Goal: Information Seeking & Learning: Find specific fact

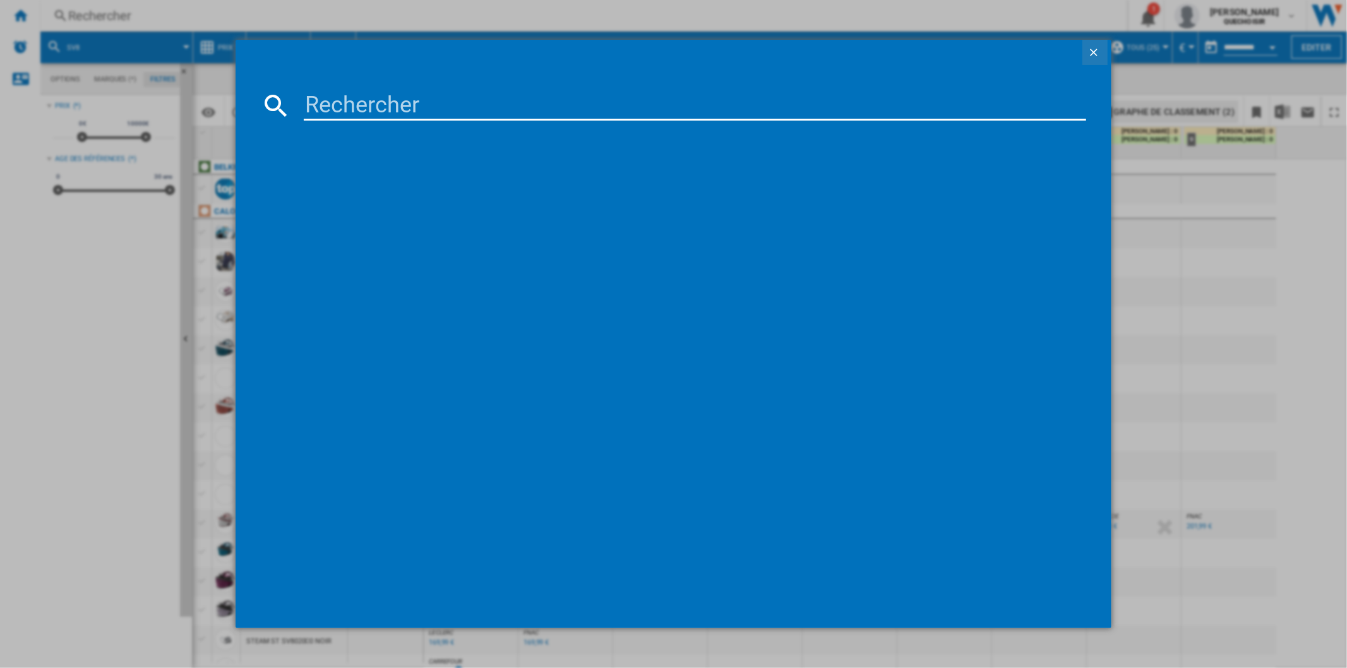
drag, startPoint x: 1087, startPoint y: 56, endPoint x: 1074, endPoint y: 48, distance: 15.3
click at [1088, 56] on ng-md-icon "getI18NText('BUTTONS.CLOSE_DIALOG')" at bounding box center [1095, 53] width 15 height 15
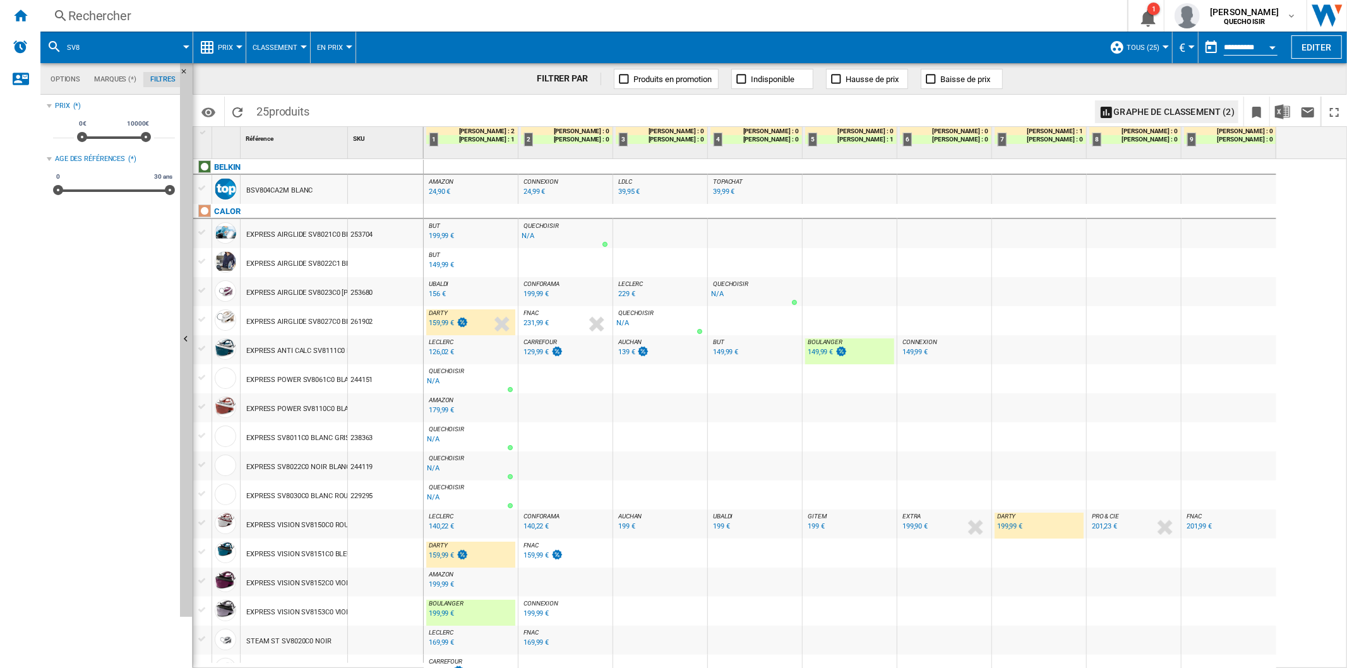
click at [416, 14] on div "Rechercher" at bounding box center [581, 16] width 1026 height 18
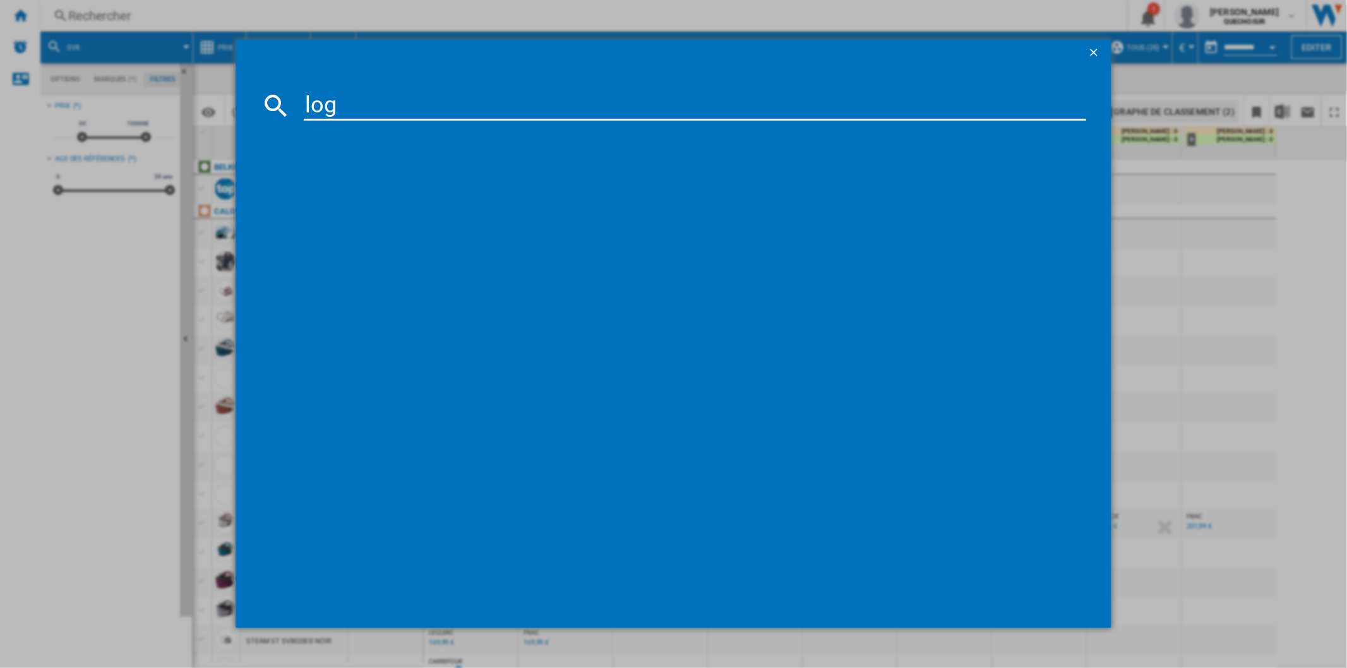
type input "logi"
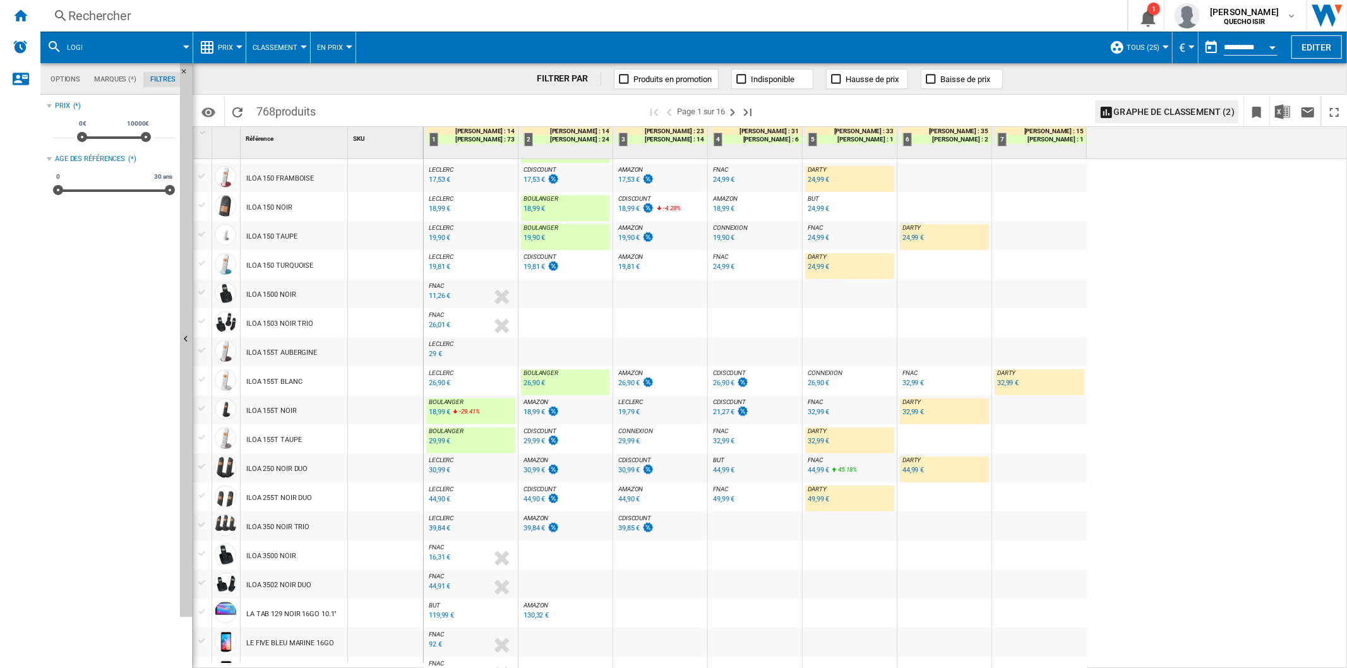
scroll to position [999, 0]
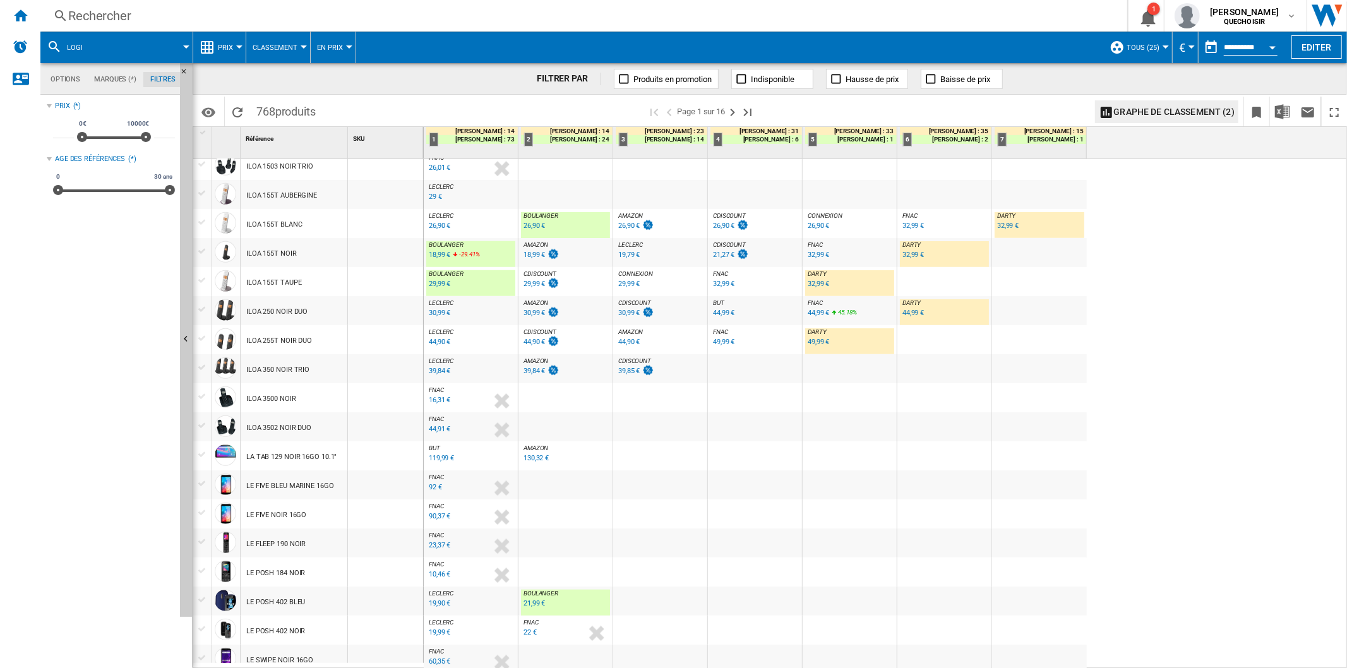
click at [690, 18] on div "Rechercher" at bounding box center [581, 16] width 1026 height 18
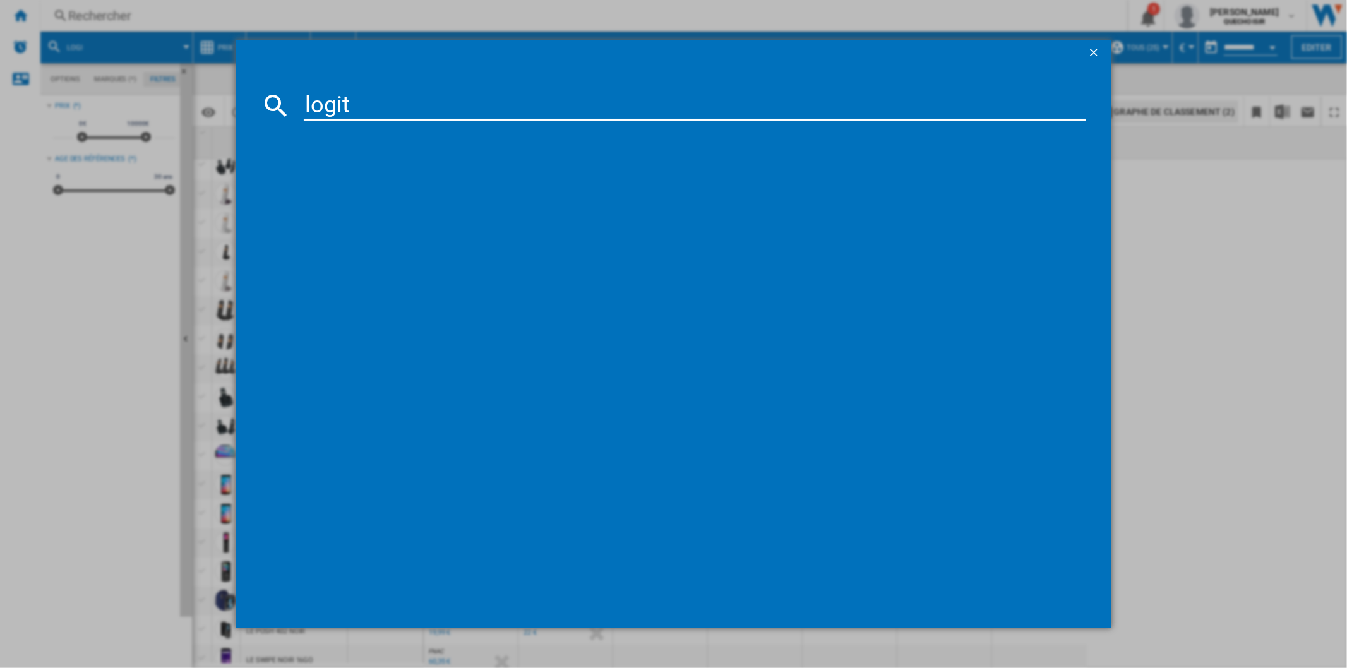
type input "logite"
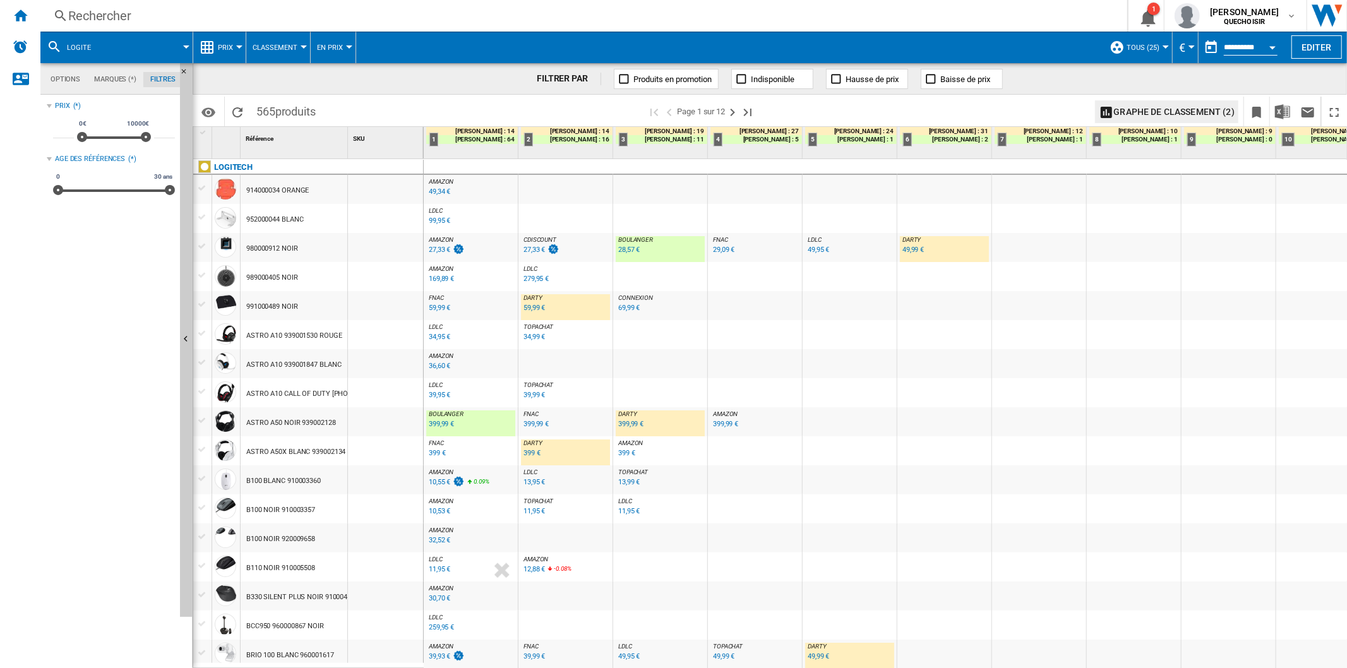
click at [436, 539] on div "32,52 €" at bounding box center [439, 540] width 21 height 8
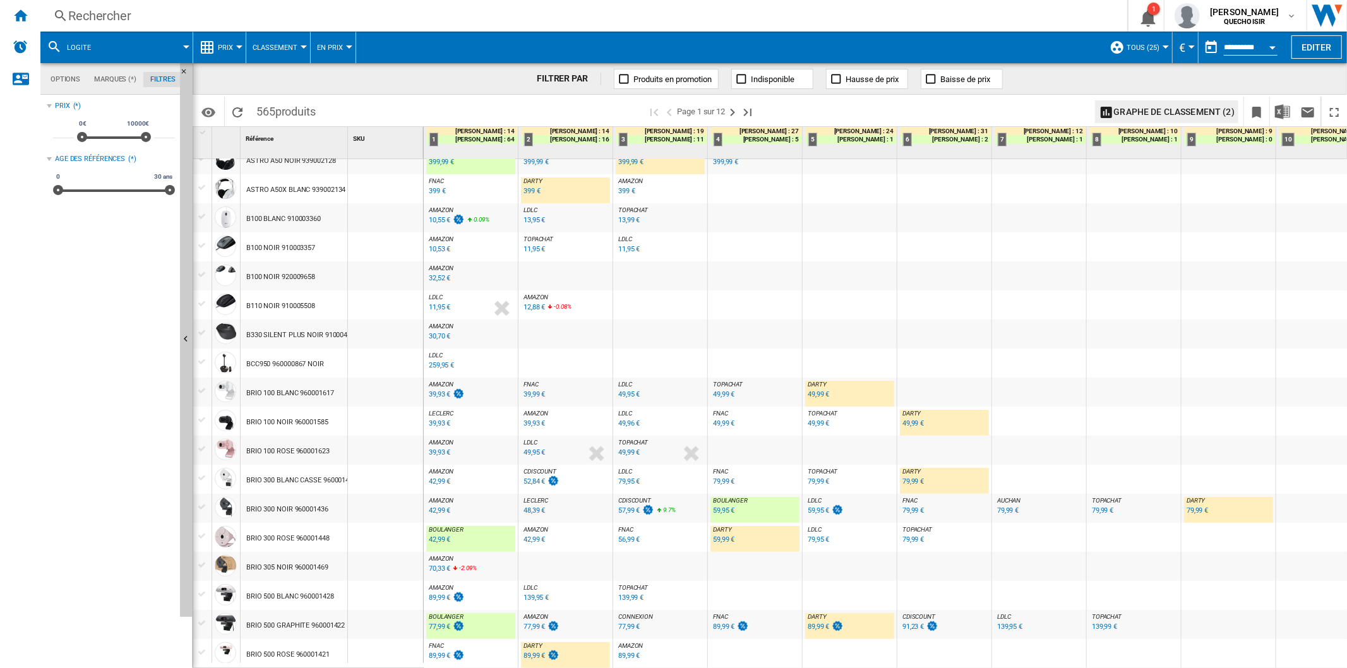
scroll to position [52, 0]
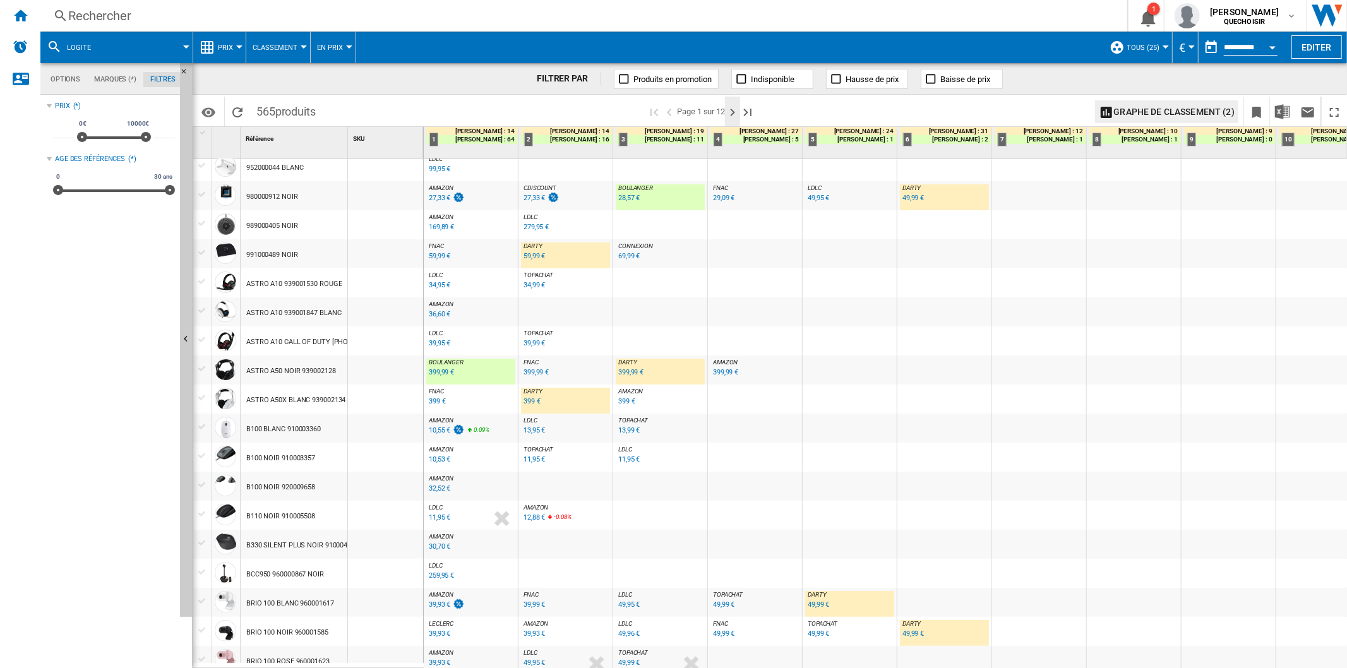
click at [735, 108] on ng-md-icon "Page suivante" at bounding box center [732, 112] width 15 height 15
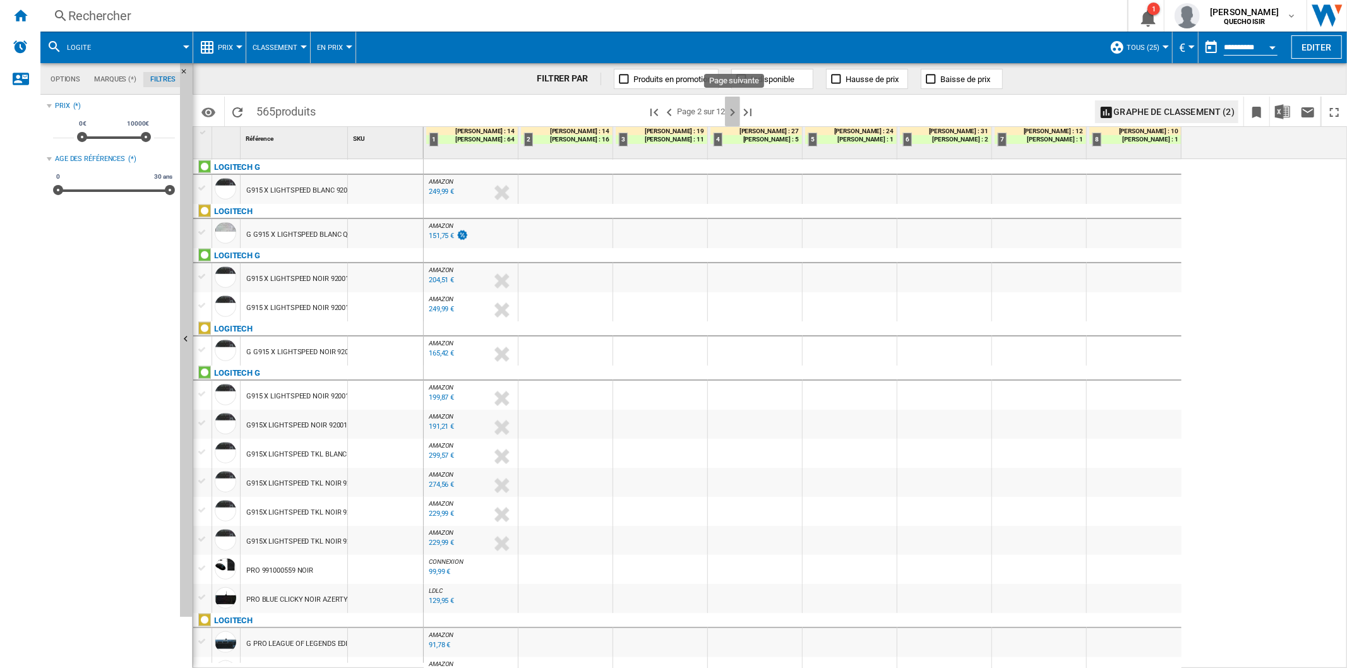
click at [740, 114] on ng-md-icon "Page suivante" at bounding box center [732, 112] width 15 height 15
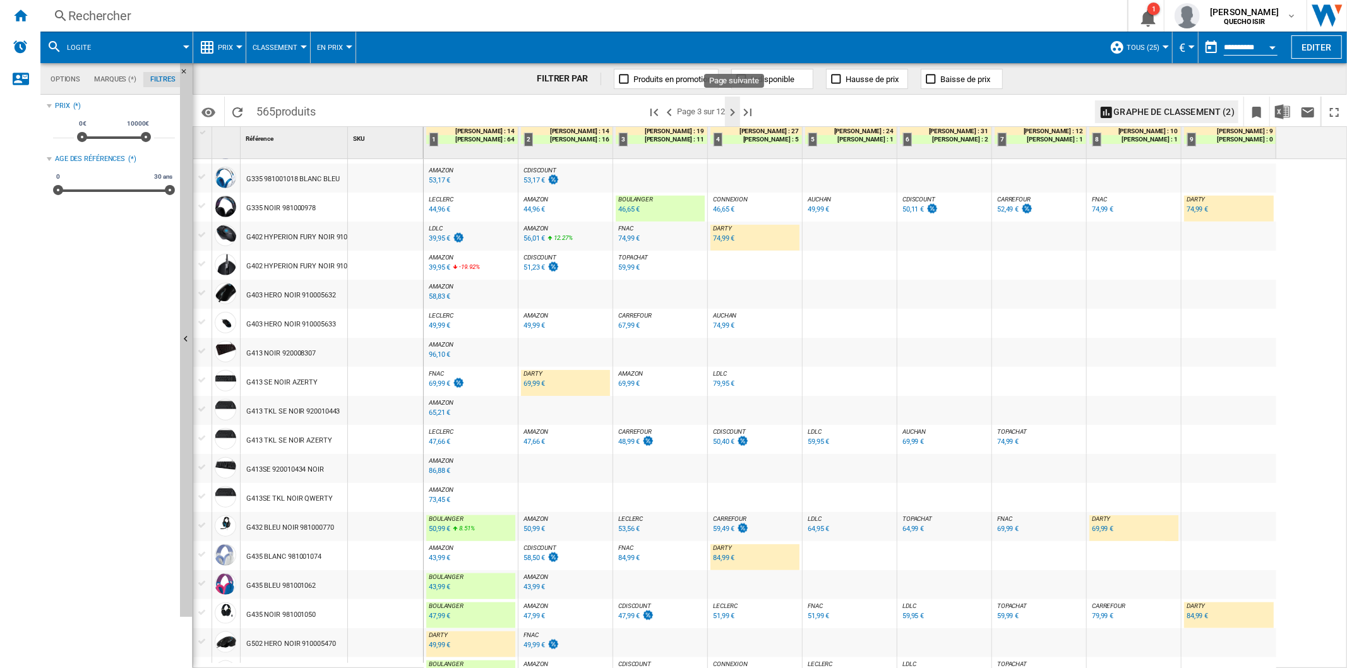
click at [740, 111] on ng-md-icon "Page suivante" at bounding box center [732, 112] width 15 height 15
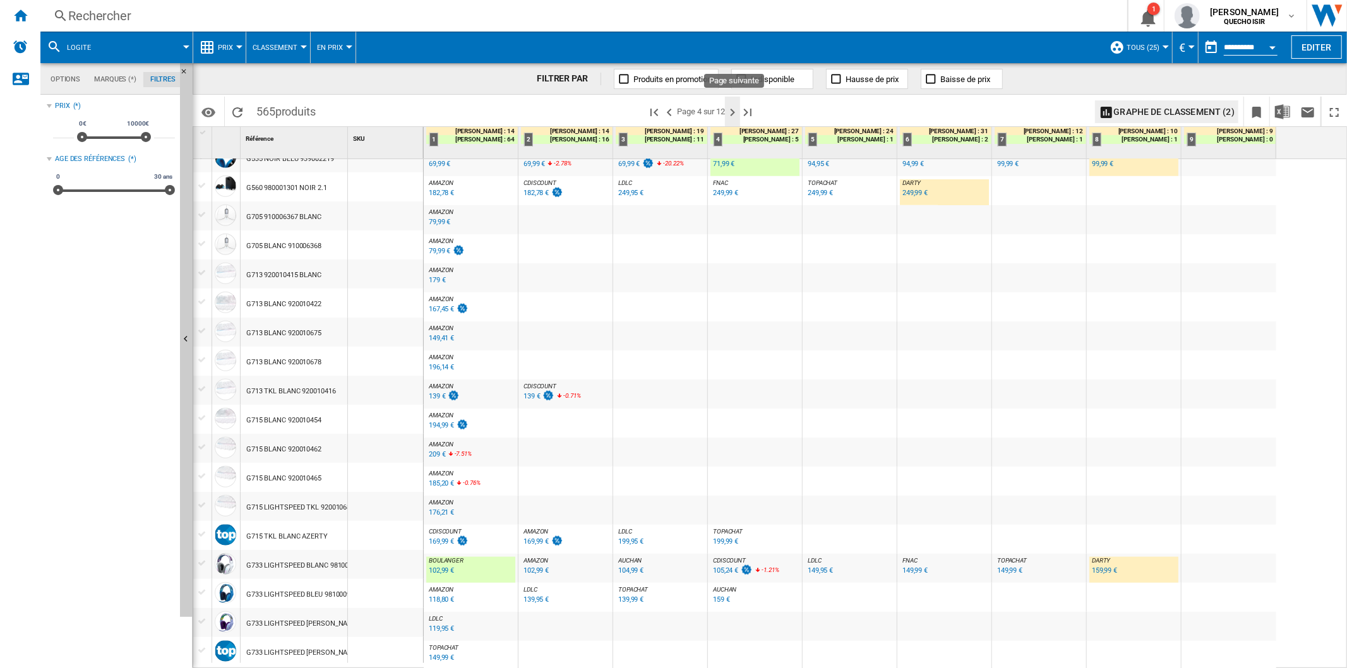
click at [739, 115] on ng-md-icon "Page suivante" at bounding box center [732, 112] width 15 height 15
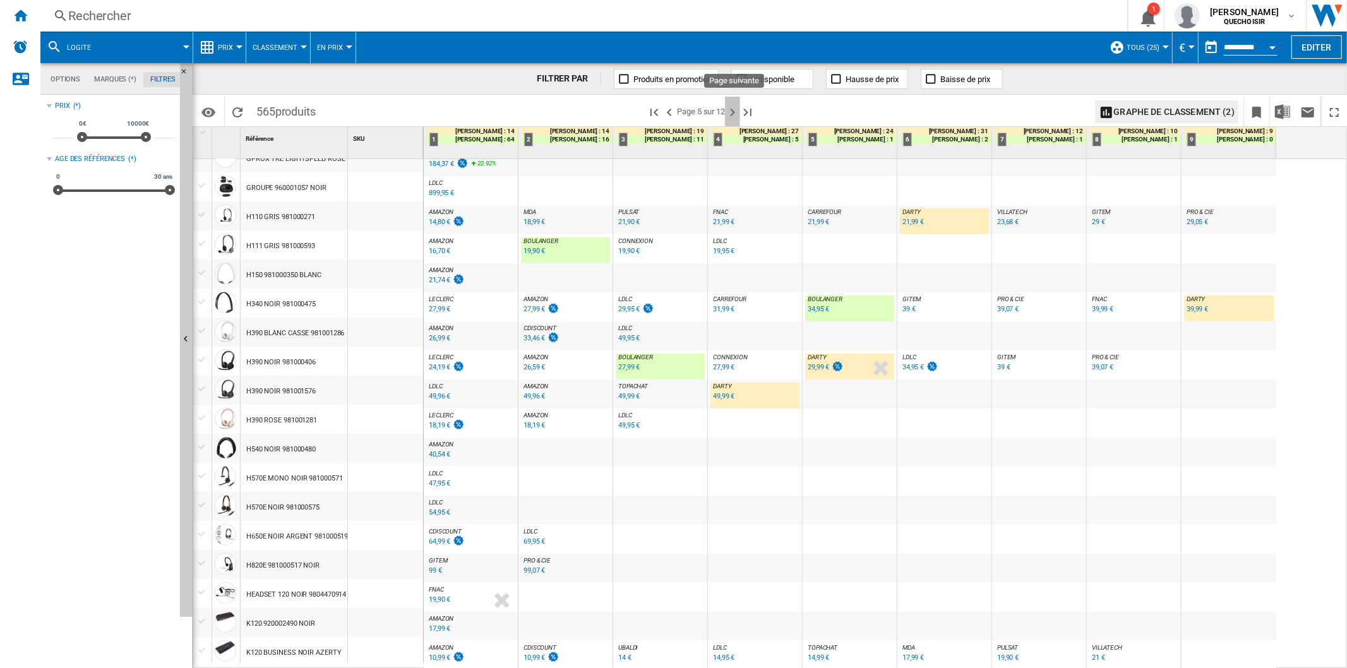
click at [733, 108] on ng-md-icon "Page suivante" at bounding box center [732, 112] width 15 height 15
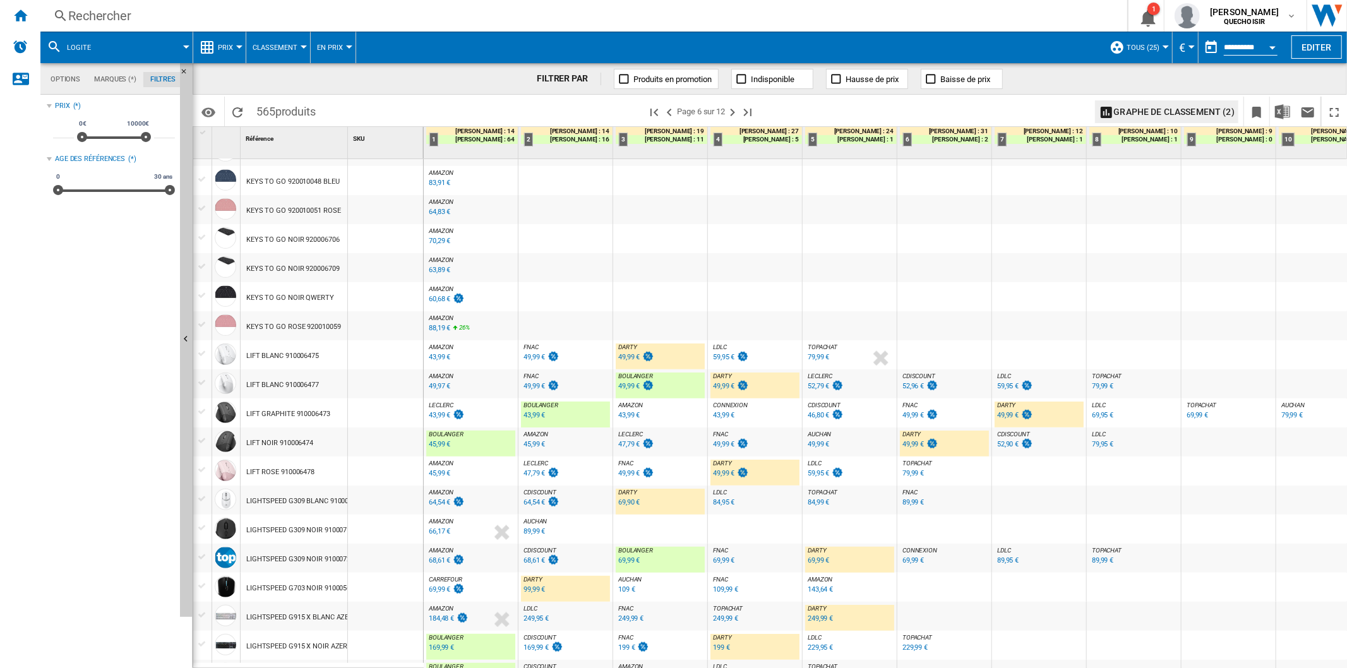
click at [534, 416] on div "43,99 €" at bounding box center [534, 415] width 21 height 8
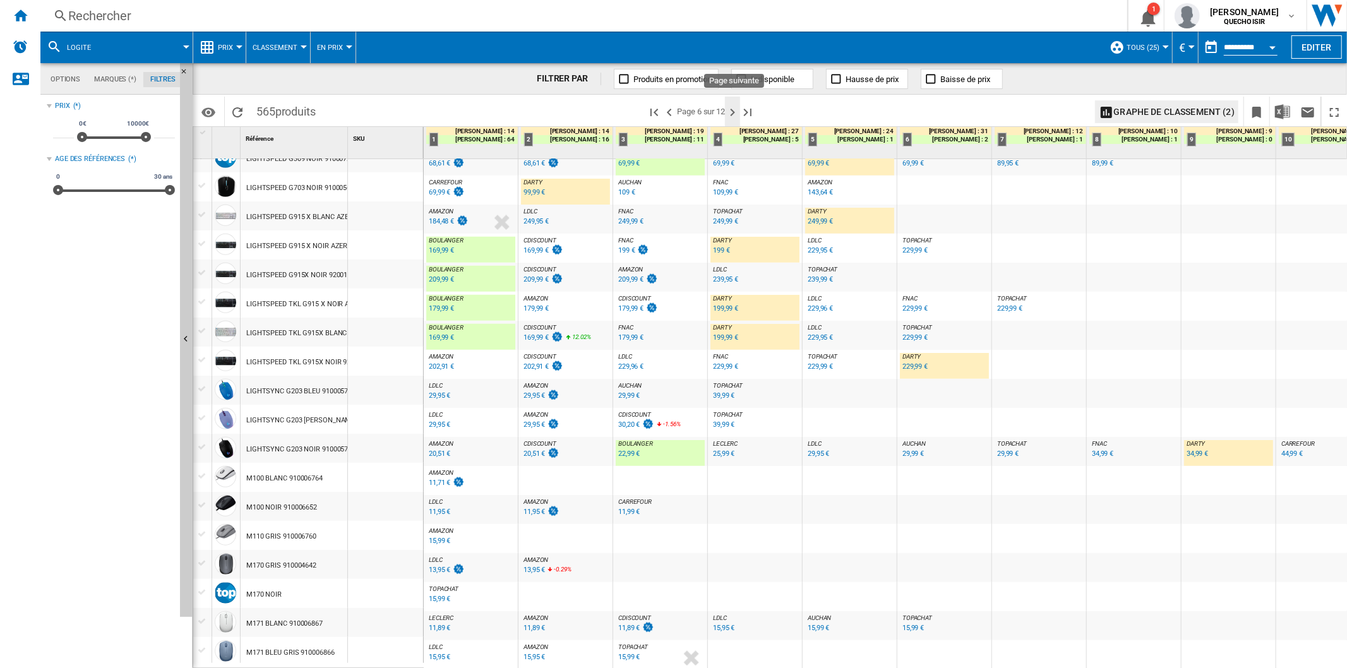
click at [733, 112] on ng-md-icon "Page suivante" at bounding box center [732, 112] width 15 height 15
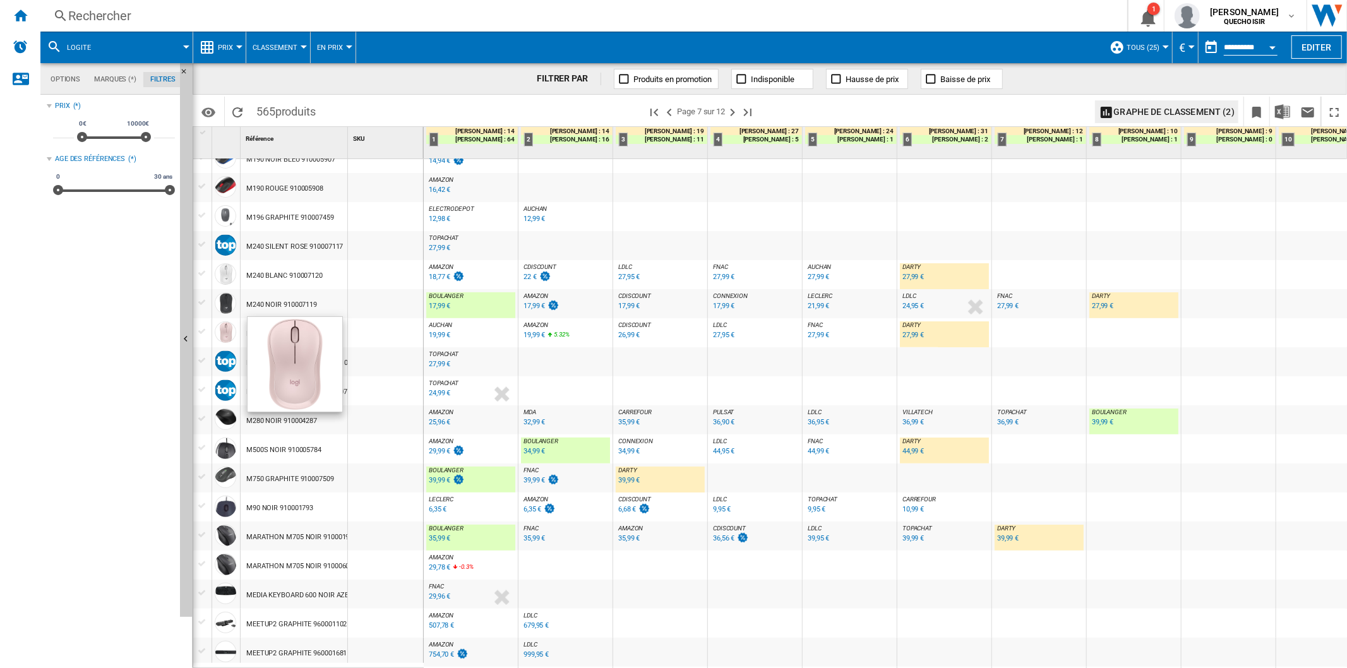
scroll to position [421, 0]
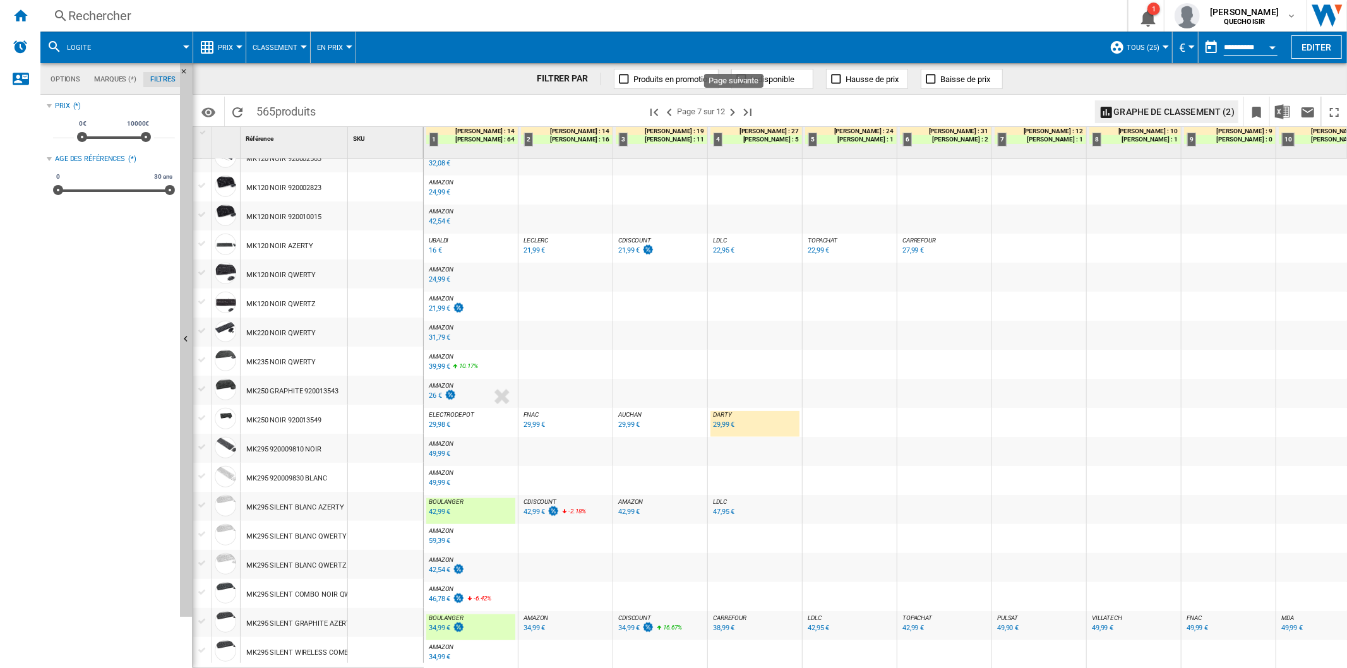
click at [730, 109] on ng-md-icon "Page suivante" at bounding box center [732, 112] width 15 height 15
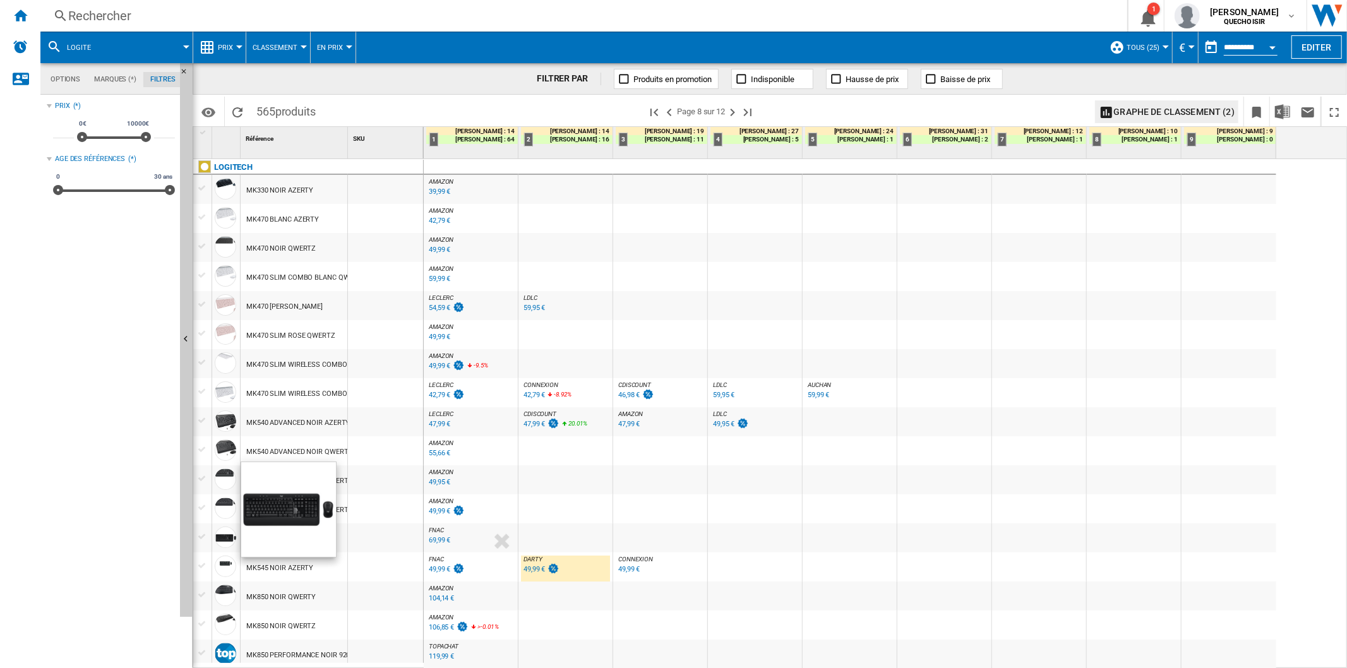
scroll to position [140, 0]
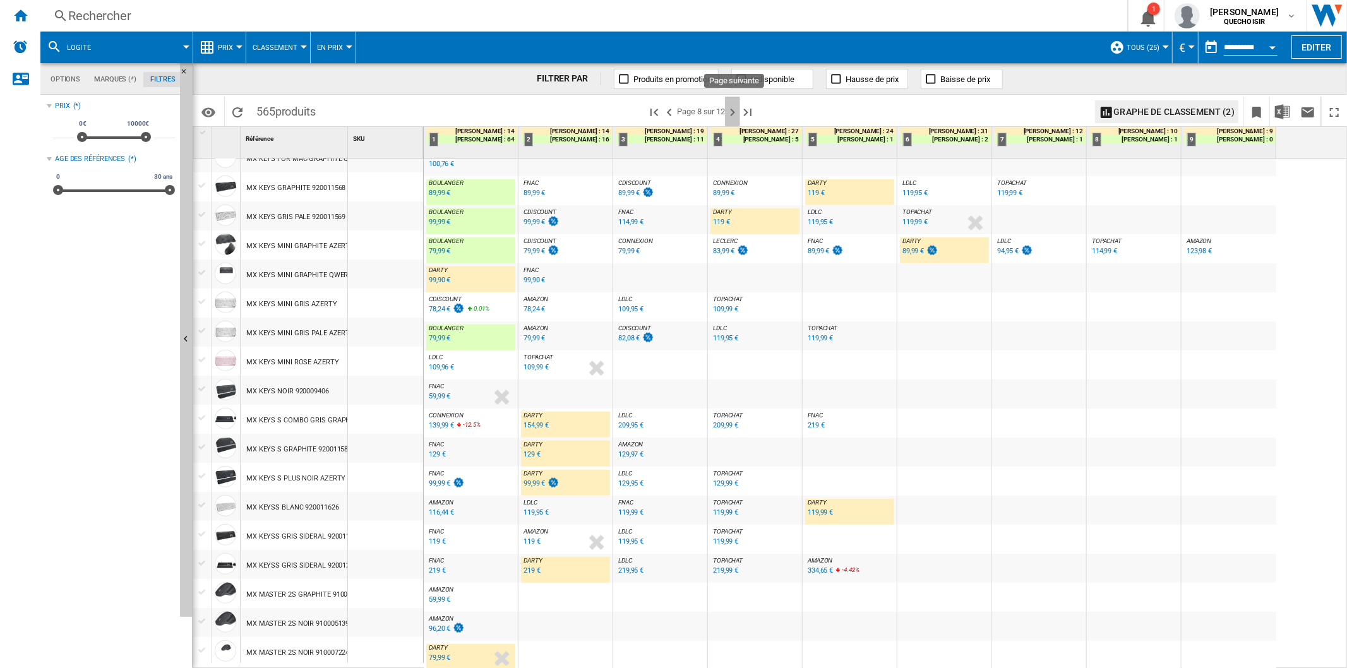
click at [728, 111] on ng-md-icon "Page suivante" at bounding box center [732, 112] width 15 height 15
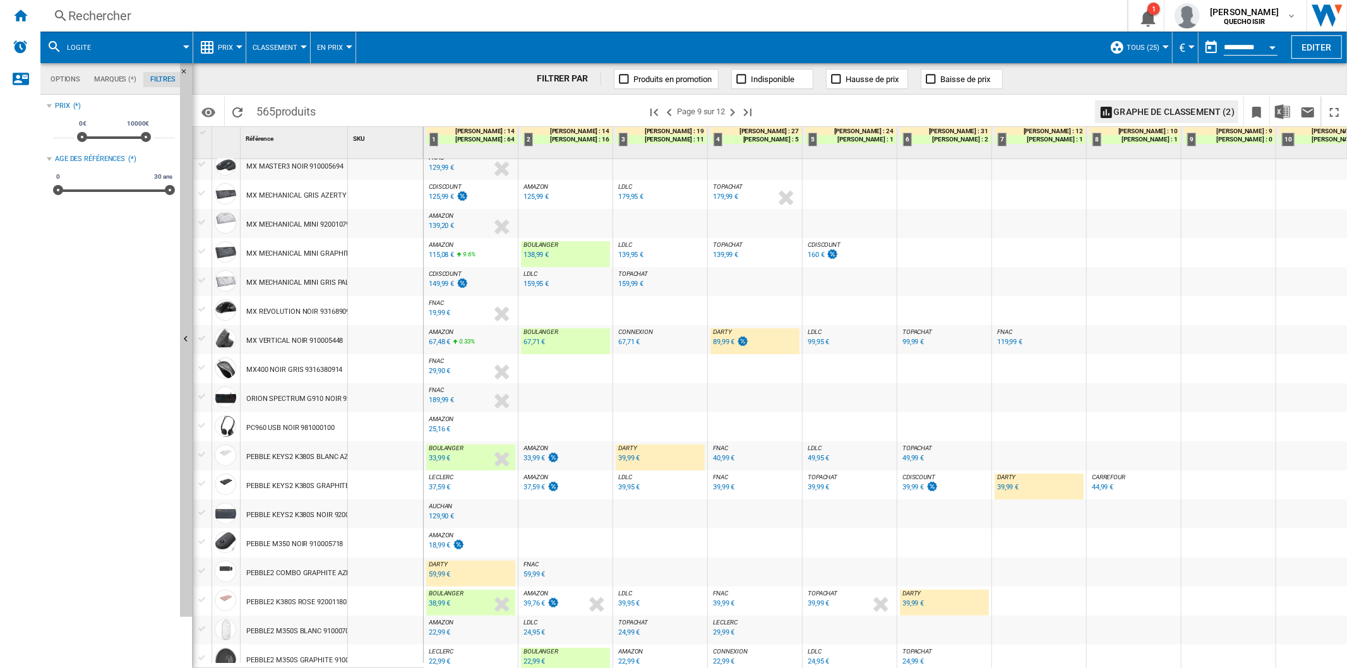
click at [531, 342] on div "67,71 €" at bounding box center [534, 342] width 21 height 8
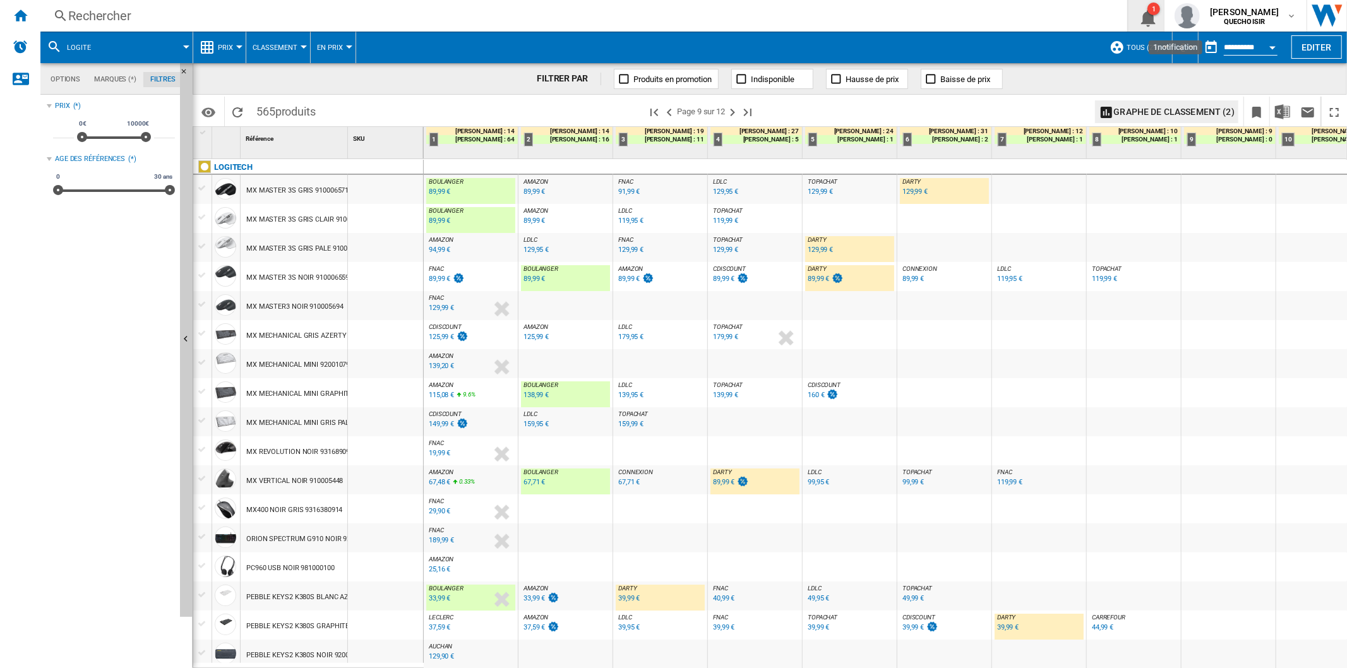
click at [1150, 14] on ng-md-icon "1\a notification" at bounding box center [1146, 16] width 15 height 16
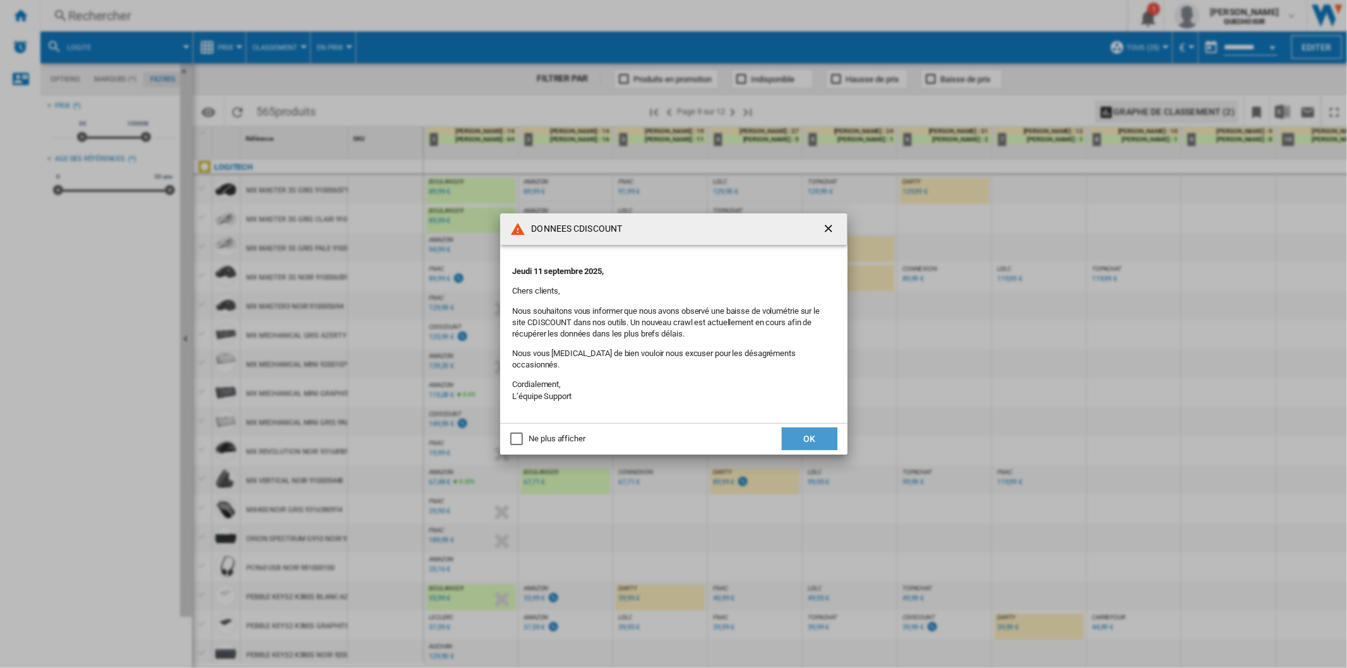
click at [824, 430] on button "OK" at bounding box center [810, 439] width 56 height 23
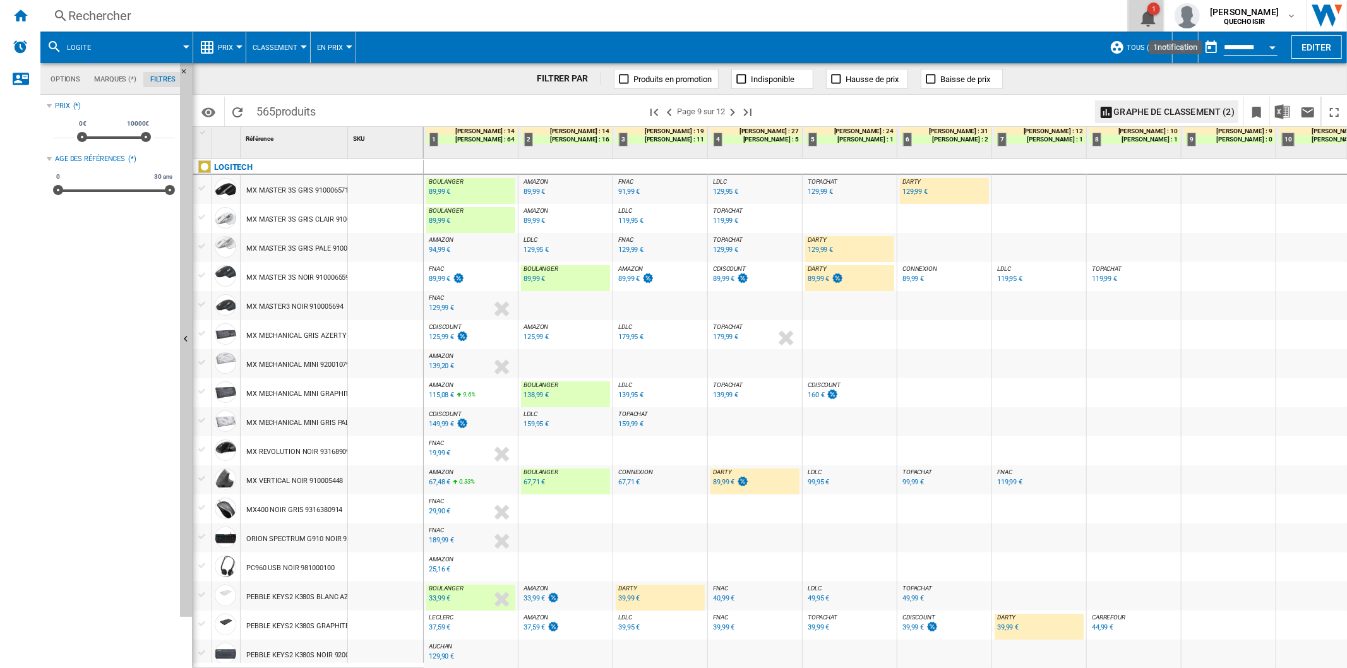
click at [1156, 10] on div "1" at bounding box center [1154, 9] width 13 height 13
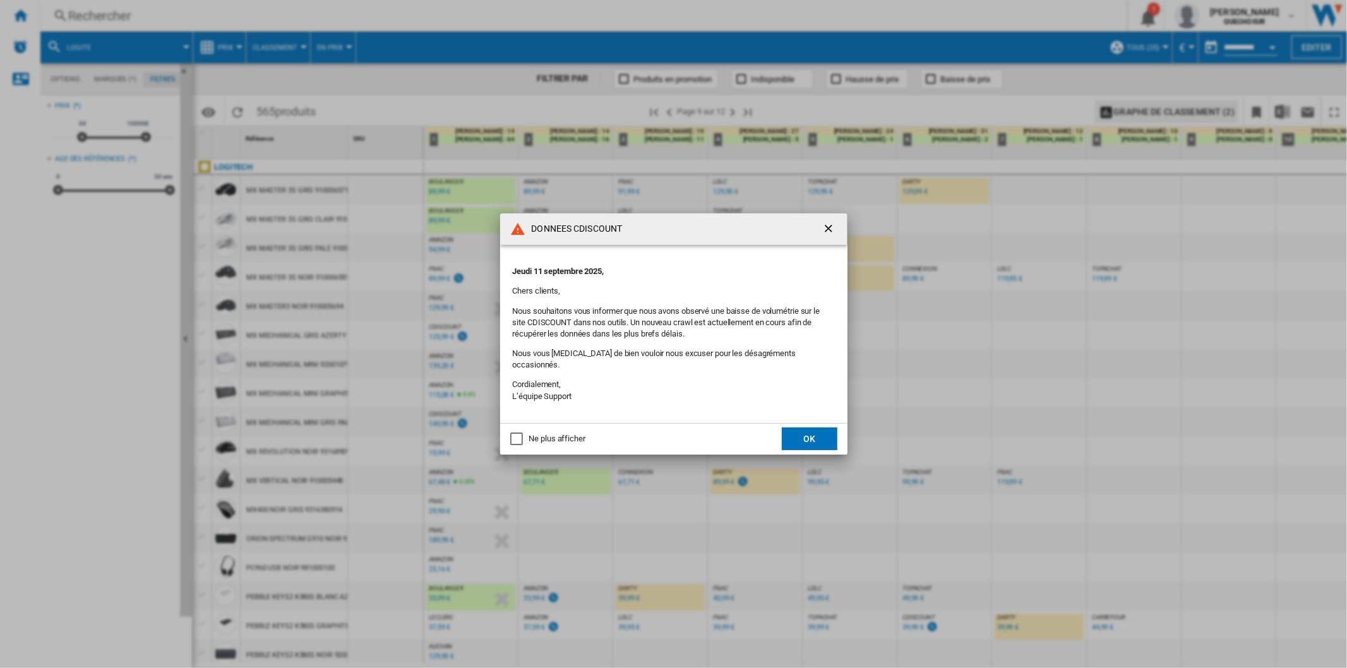
click at [825, 237] on ng-md-icon "getI18NText('BUTTONS.CLOSE_DIALOG')" at bounding box center [829, 229] width 15 height 15
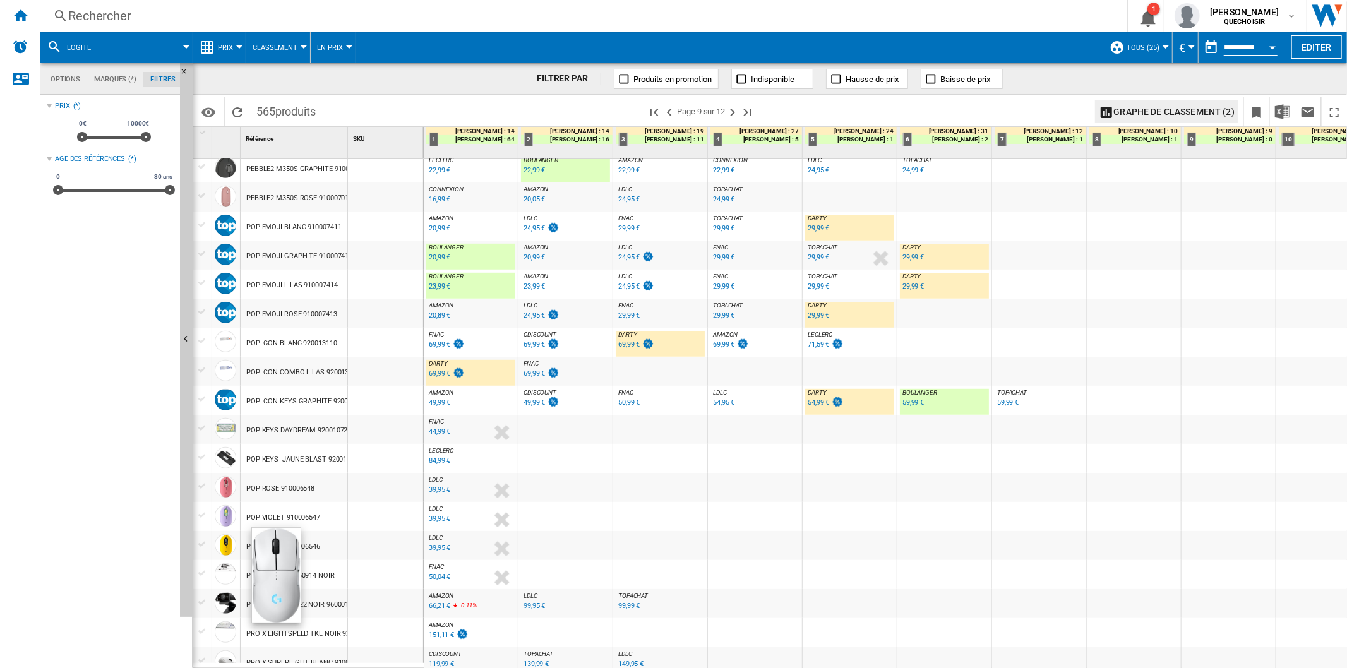
scroll to position [842, 0]
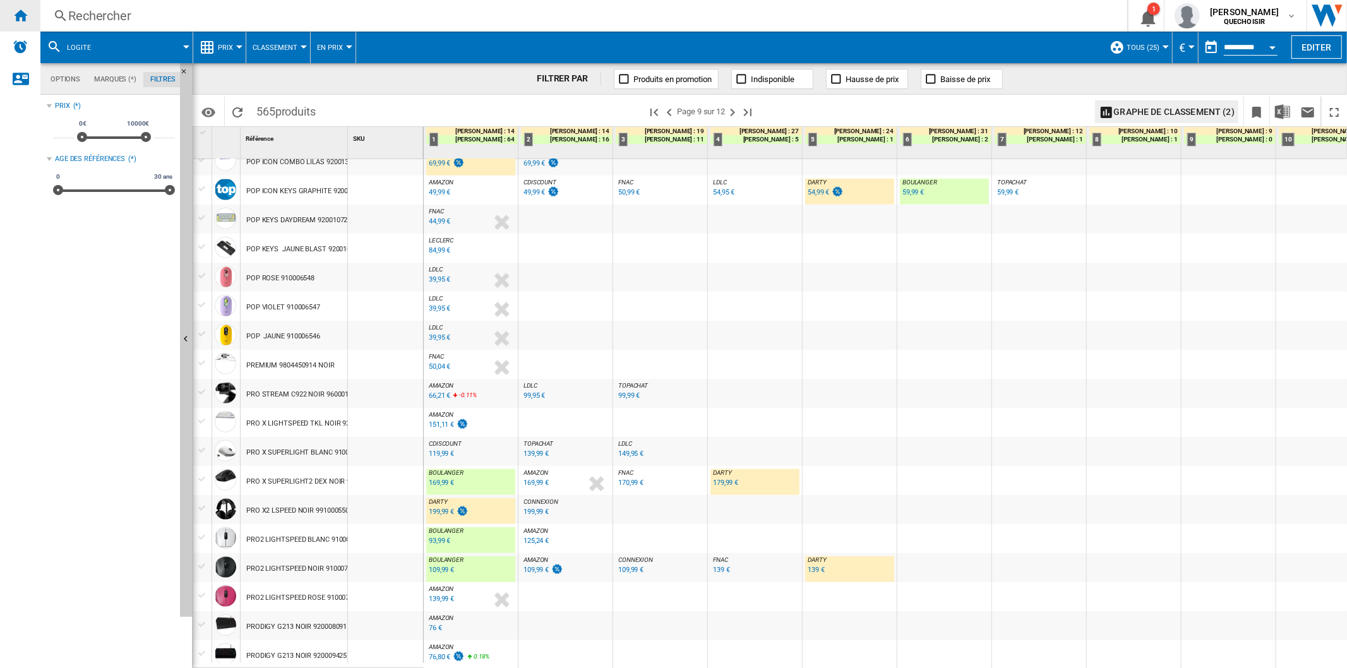
click at [25, 15] on ng-md-icon "Accueil" at bounding box center [20, 15] width 15 height 15
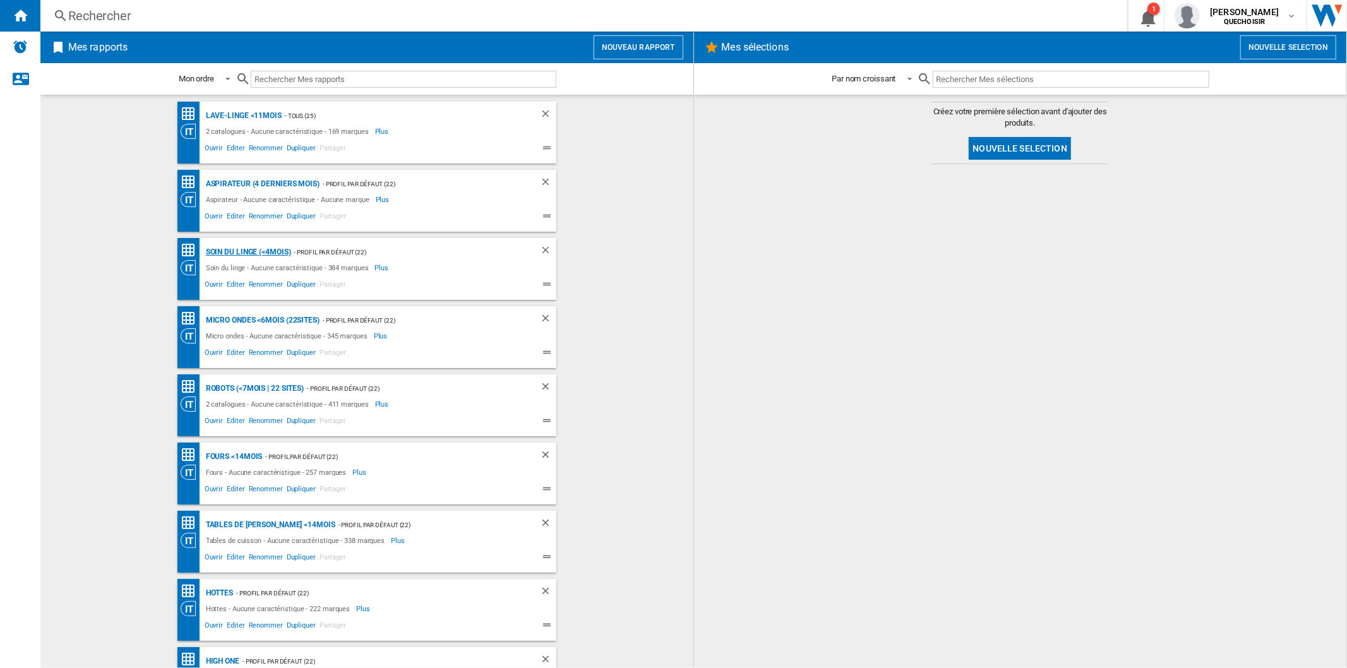
click at [251, 253] on div "Soin du linge (<4mois)" at bounding box center [247, 252] width 88 height 16
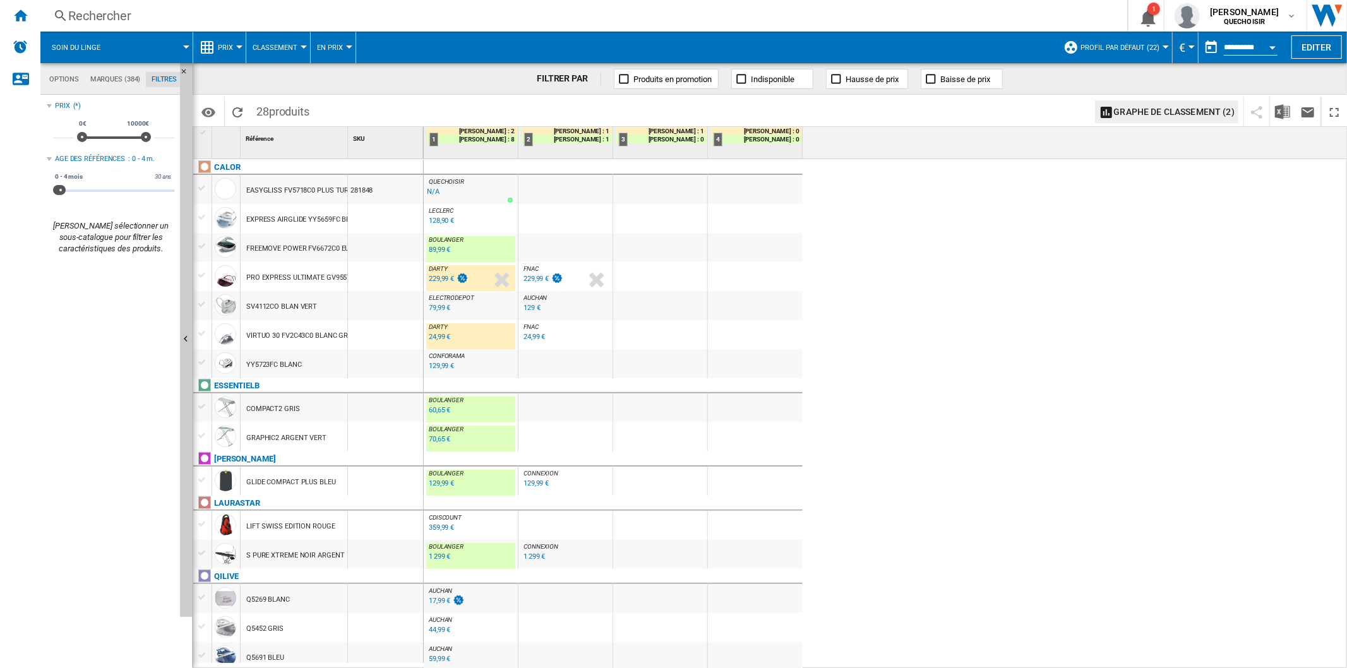
click at [270, 15] on div "Rechercher" at bounding box center [581, 16] width 1026 height 18
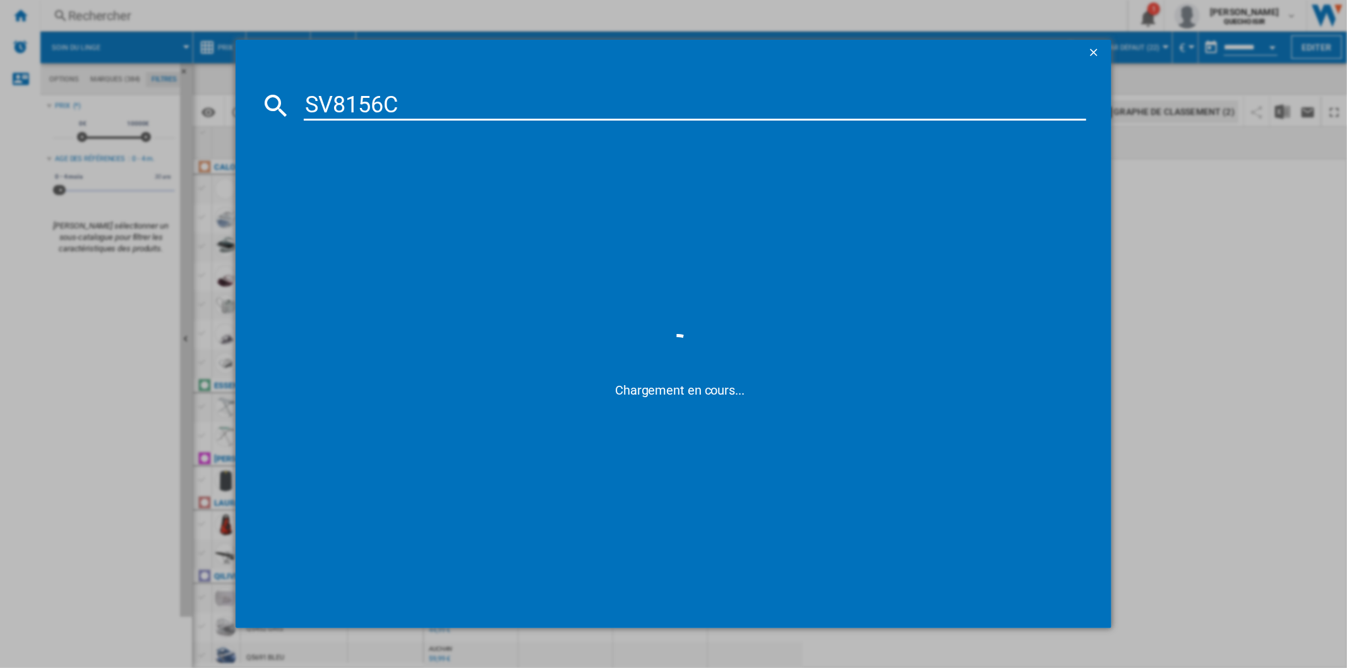
type input "SV8156"
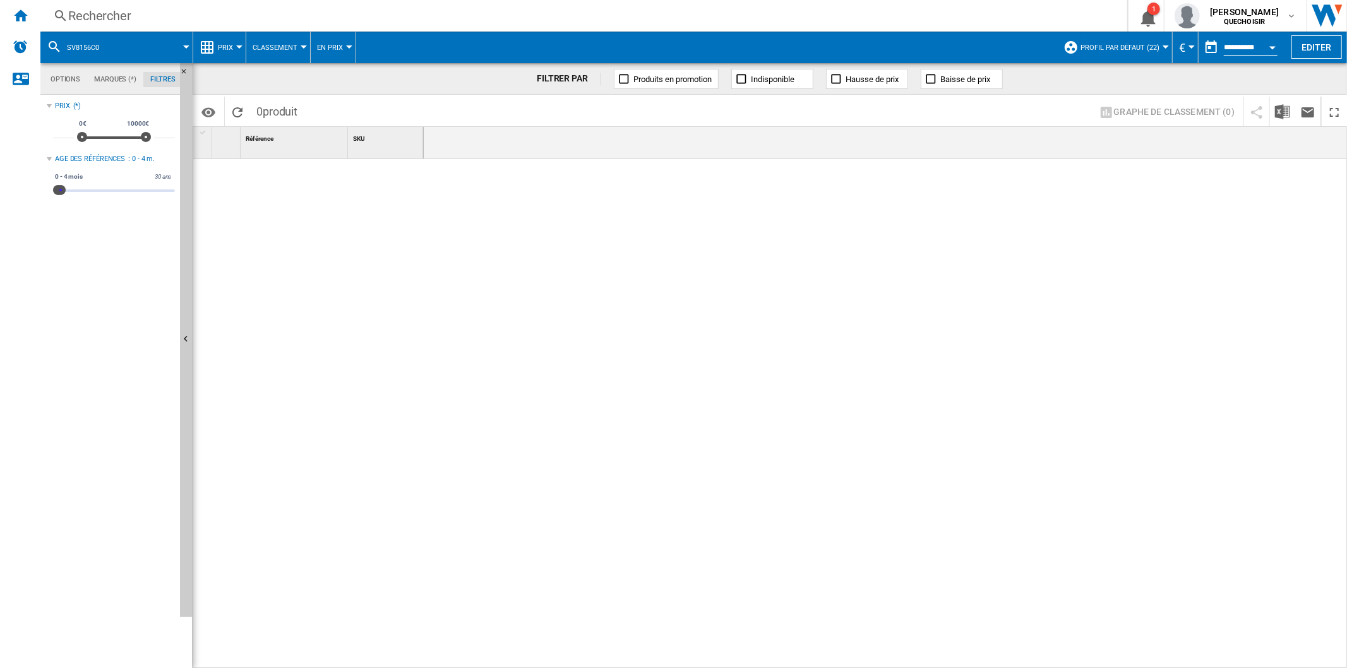
drag, startPoint x: 63, startPoint y: 188, endPoint x: 313, endPoint y: 183, distance: 250.2
click at [309, 183] on div "Options Marques (*) Filtres Options Marques (*) Filtres Sources Sites Marketpla…" at bounding box center [693, 365] width 1307 height 605
click at [199, 10] on div "Rechercher" at bounding box center [581, 16] width 1026 height 18
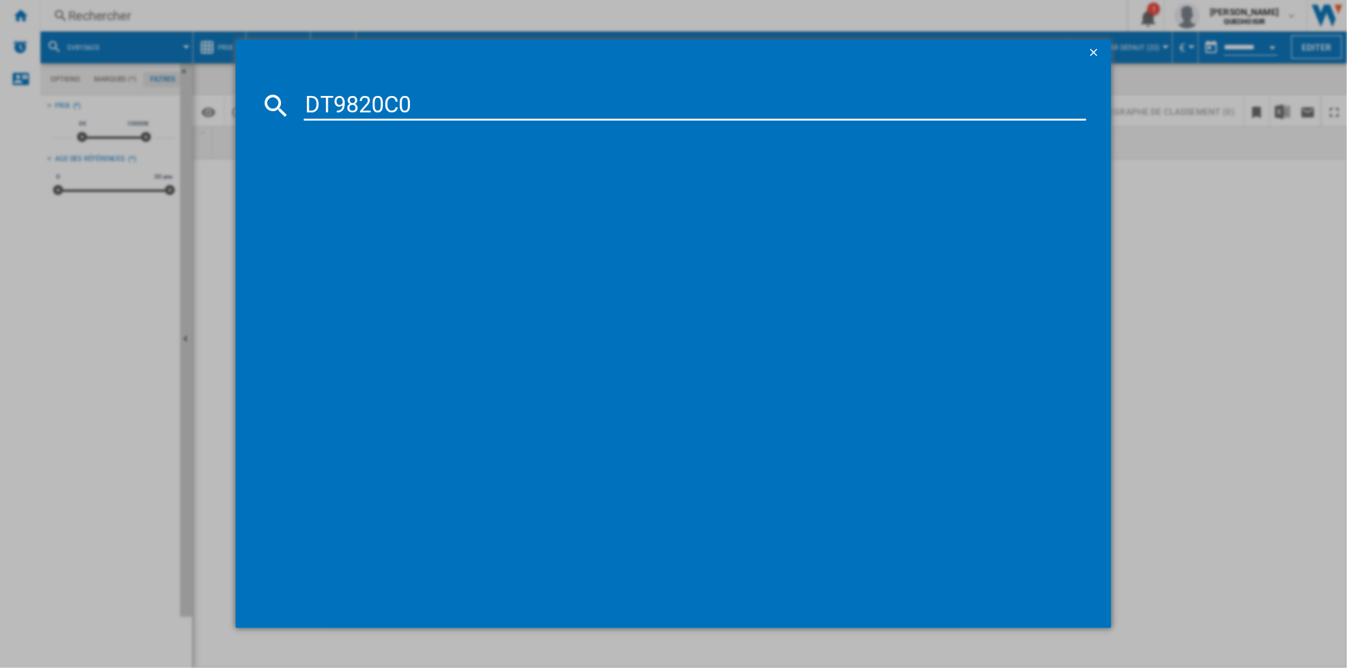
drag, startPoint x: 363, startPoint y: 102, endPoint x: 581, endPoint y: 104, distance: 218.5
click at [519, 104] on input "DT9820C0" at bounding box center [695, 105] width 782 height 30
type input "DT98"
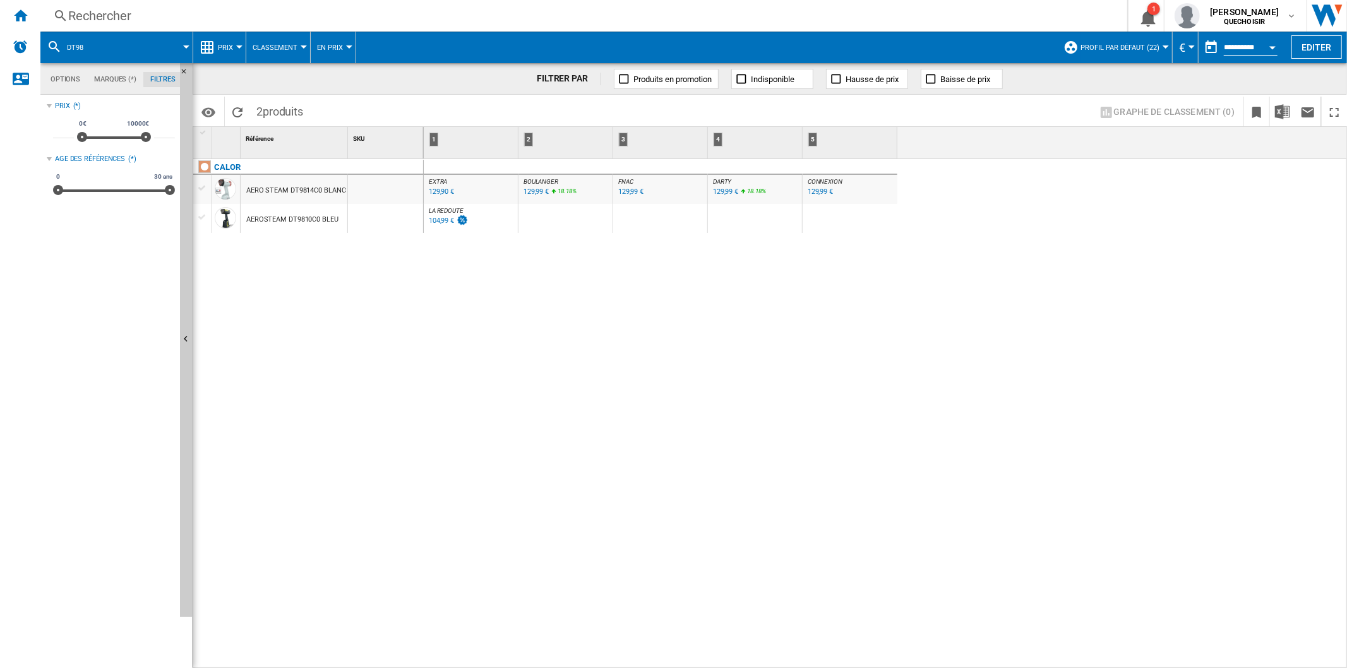
click at [1139, 51] on span "Profil par défaut (22)" at bounding box center [1120, 48] width 79 height 8
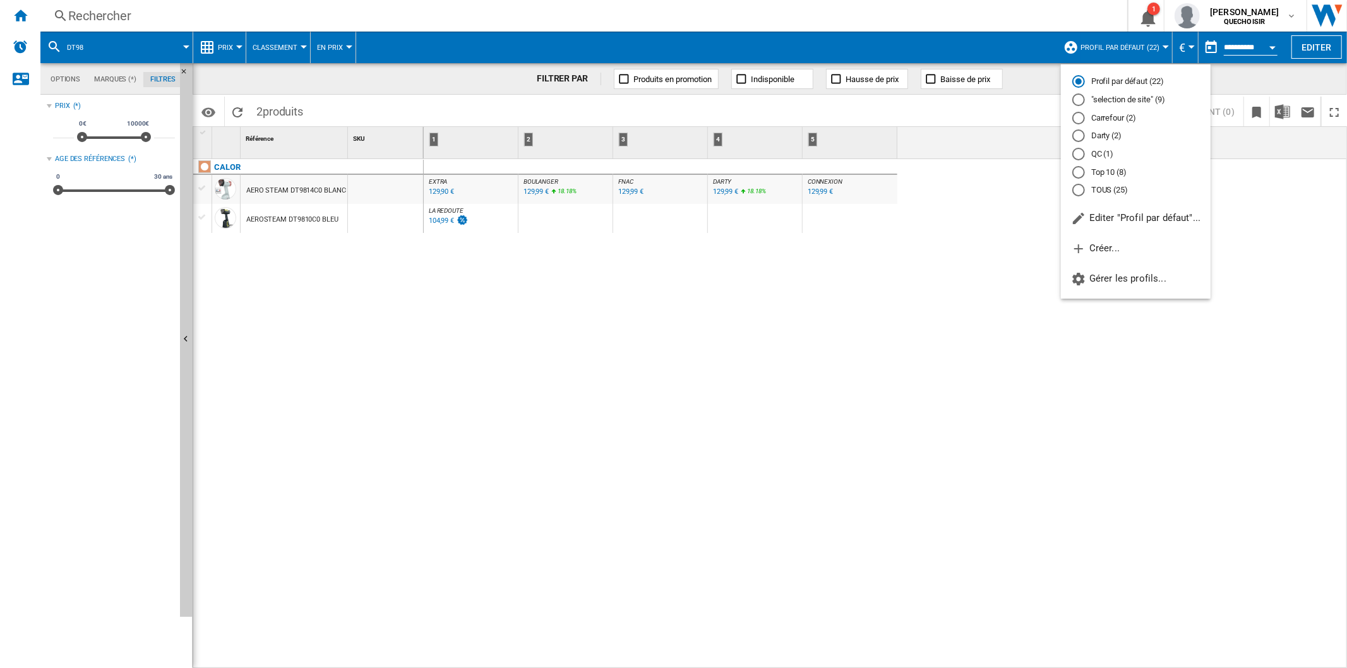
click at [1112, 194] on md-radio-button "TOUS (25)" at bounding box center [1135, 190] width 127 height 12
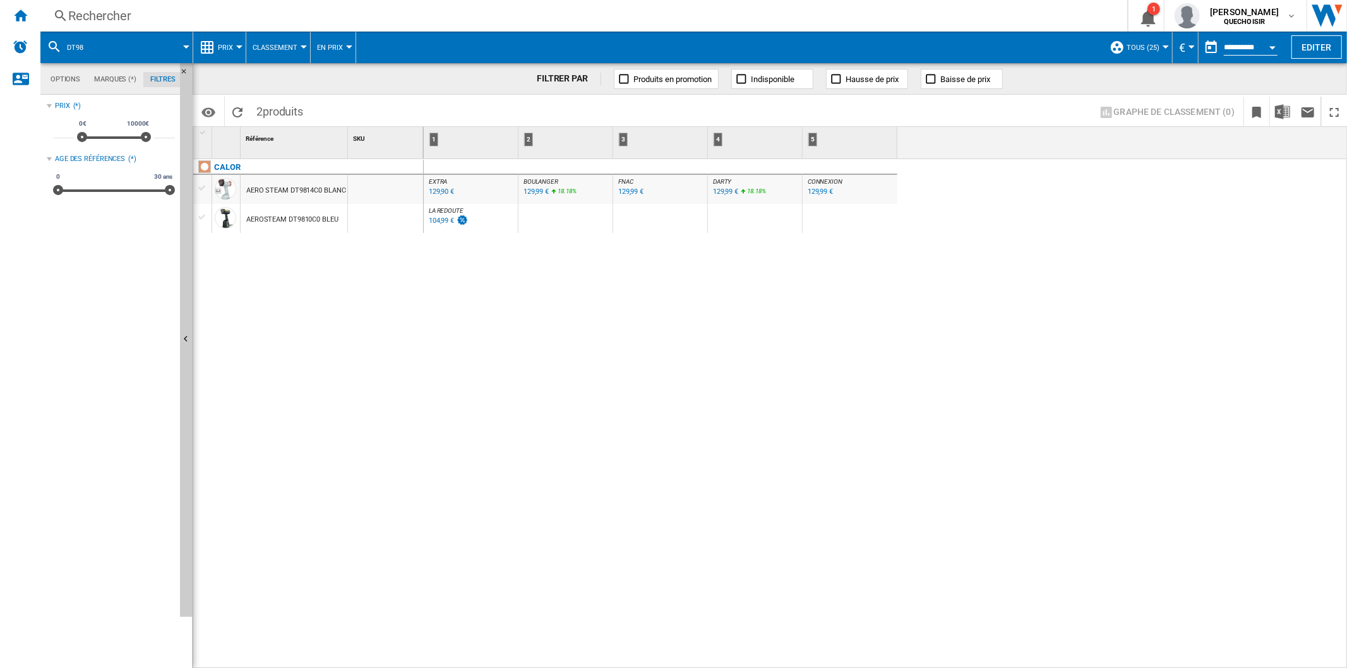
click at [435, 221] on div "104,99 €" at bounding box center [441, 221] width 25 height 8
click at [143, 10] on div "Rechercher" at bounding box center [581, 16] width 1026 height 18
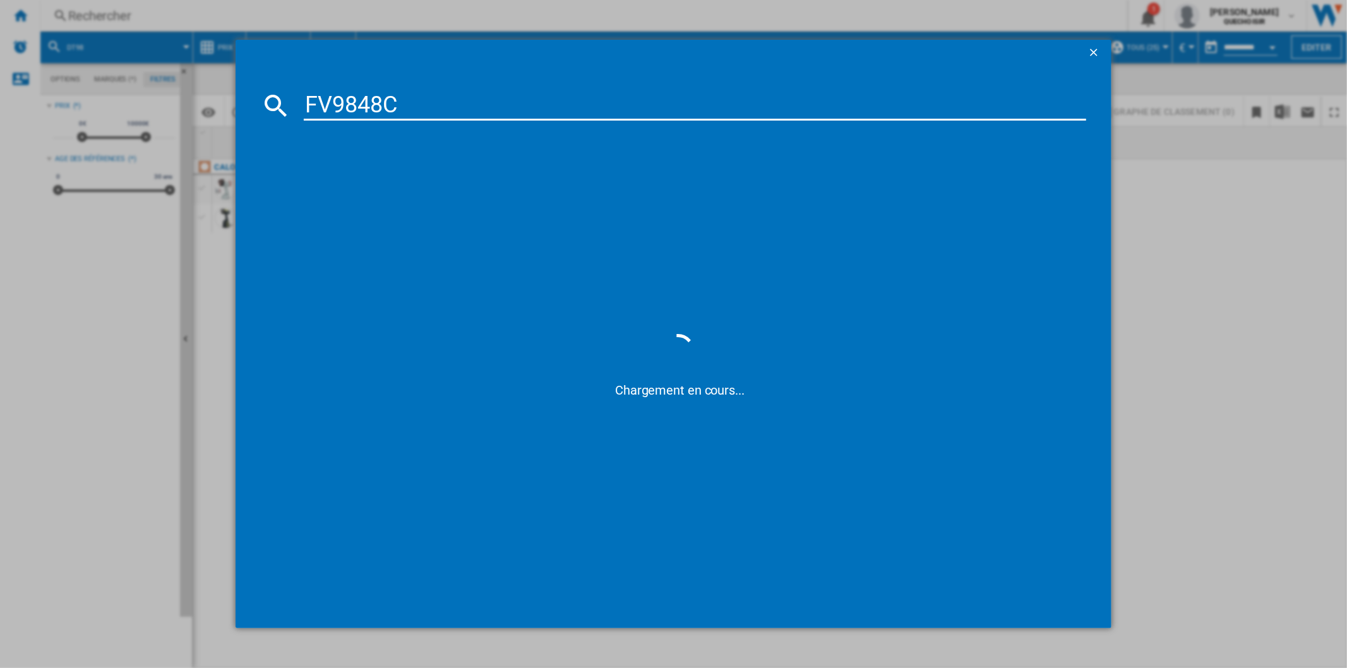
type input "FV9848"
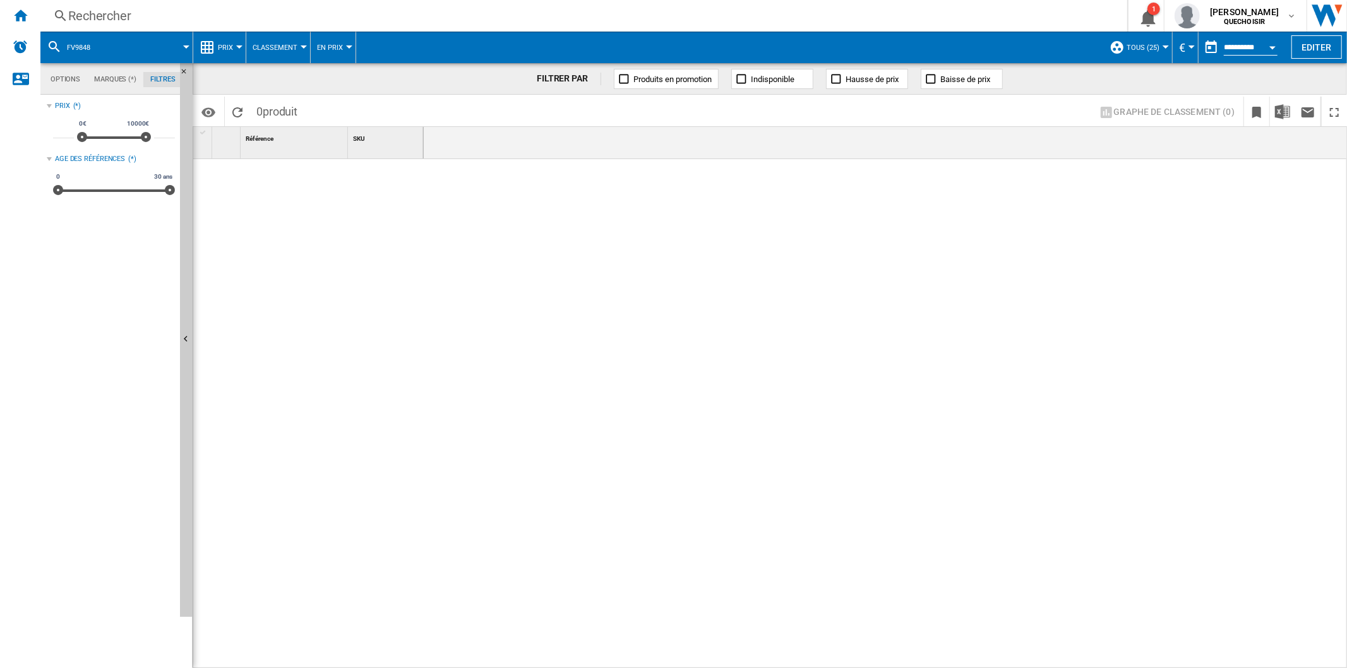
click at [373, 17] on div "Rechercher" at bounding box center [581, 16] width 1026 height 18
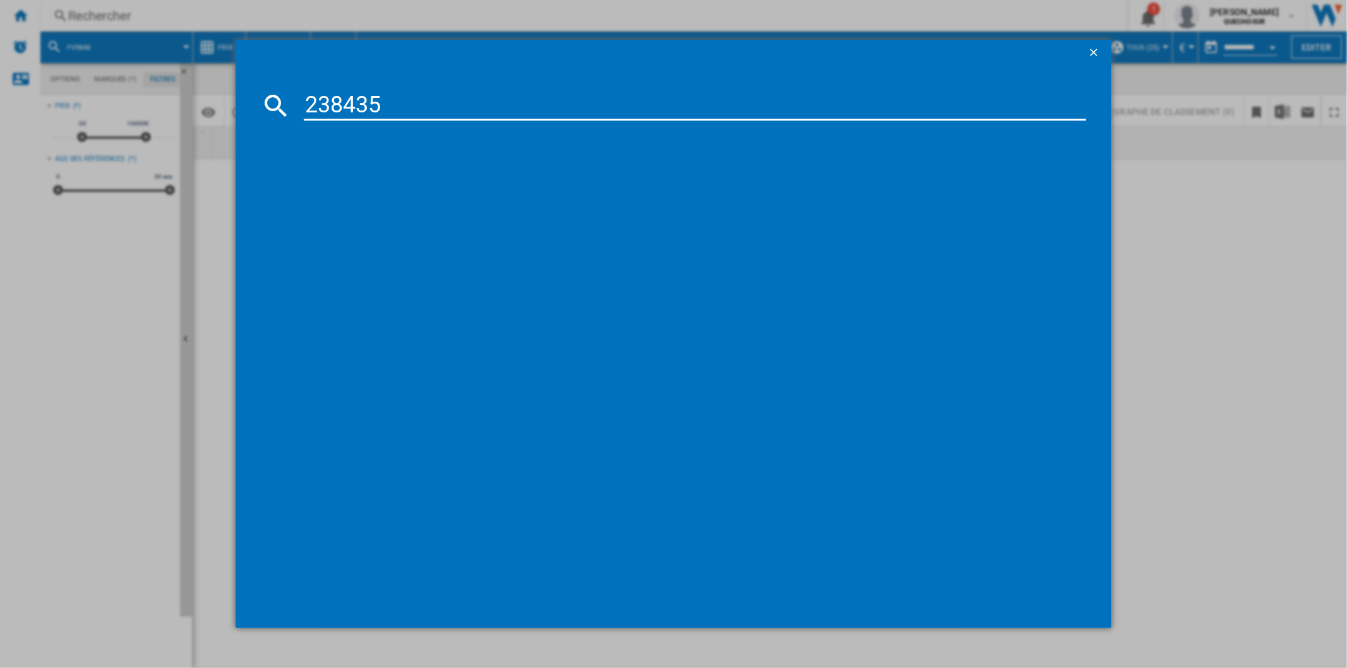
type input "238435"
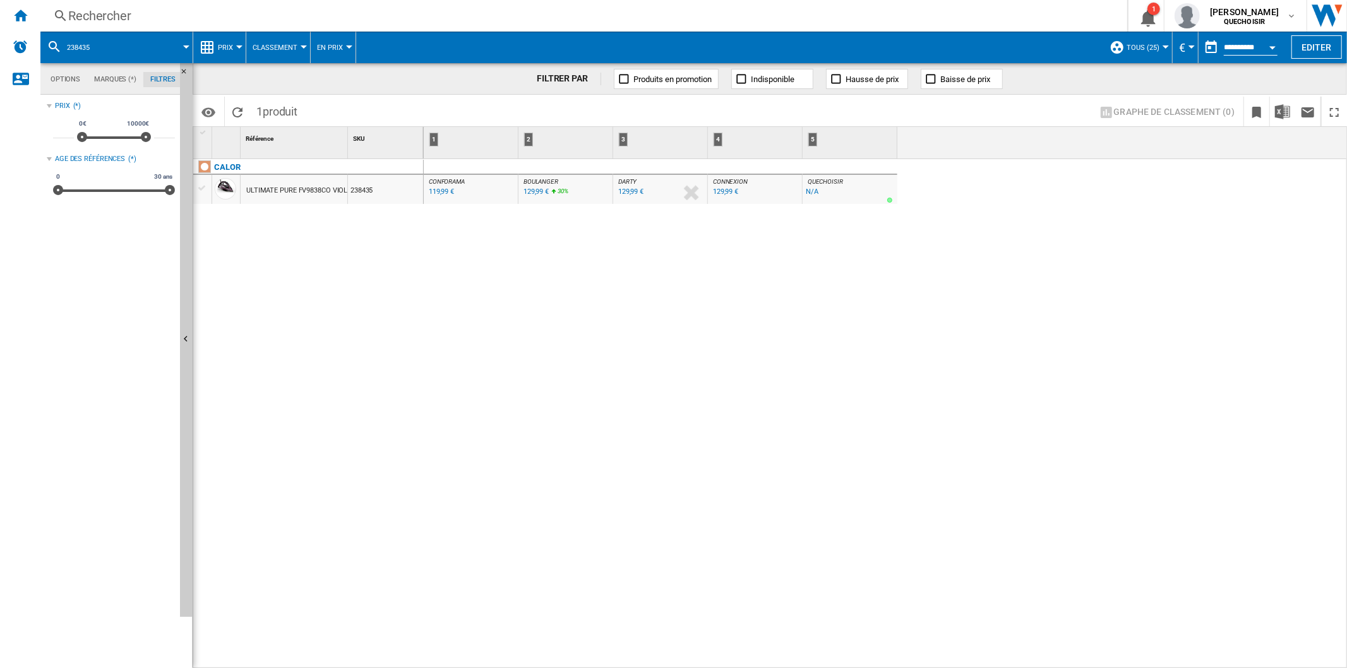
click at [309, 17] on div "Rechercher" at bounding box center [581, 16] width 1026 height 18
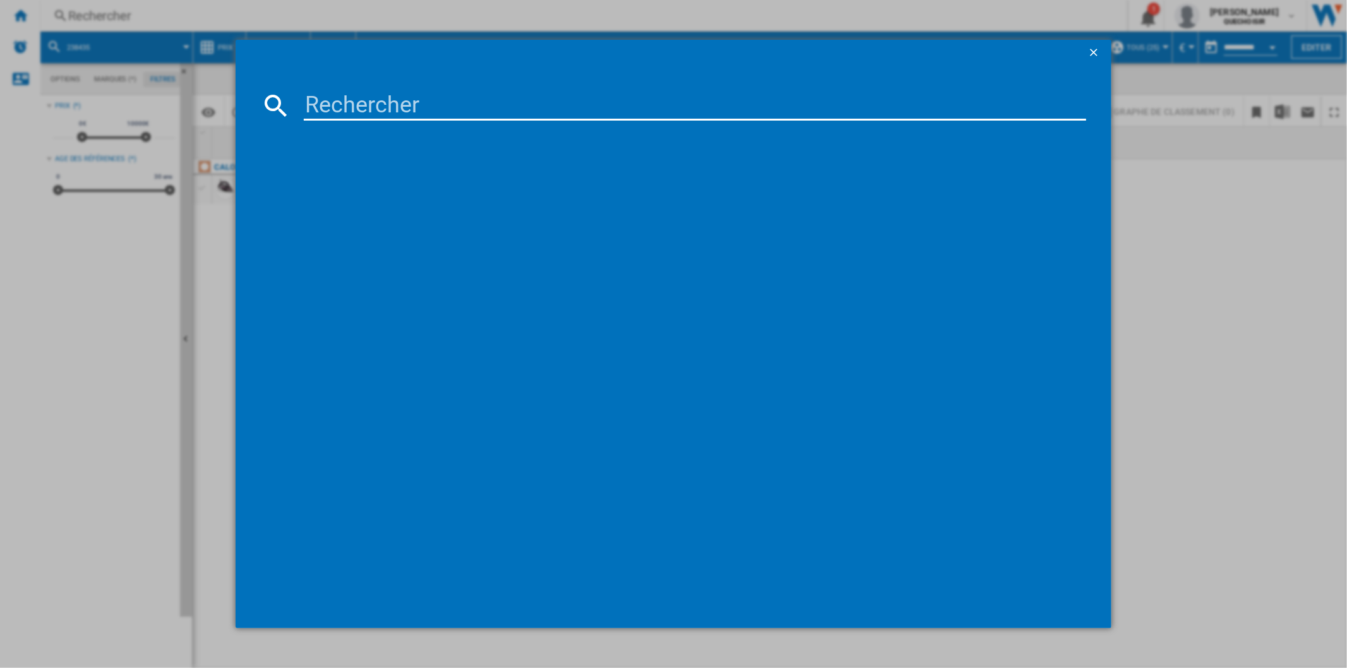
click at [363, 106] on input at bounding box center [695, 105] width 782 height 30
type input "fv98"
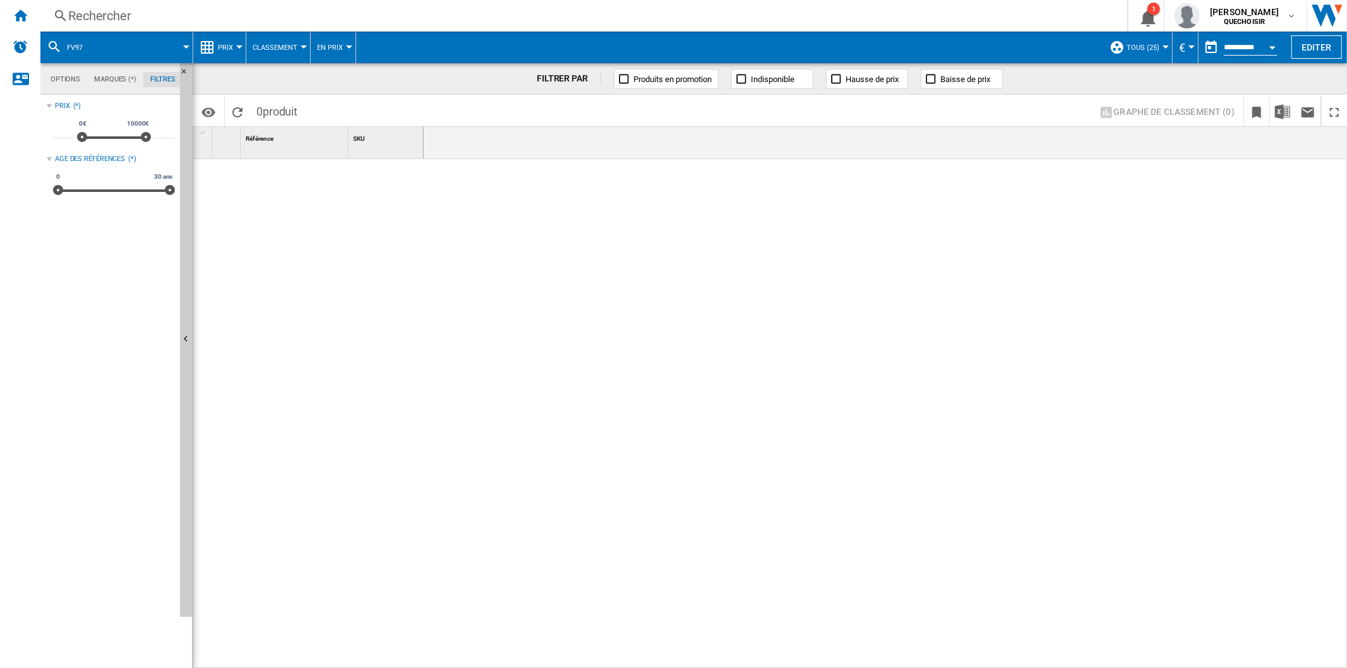
click at [204, 18] on div "Rechercher" at bounding box center [581, 16] width 1026 height 18
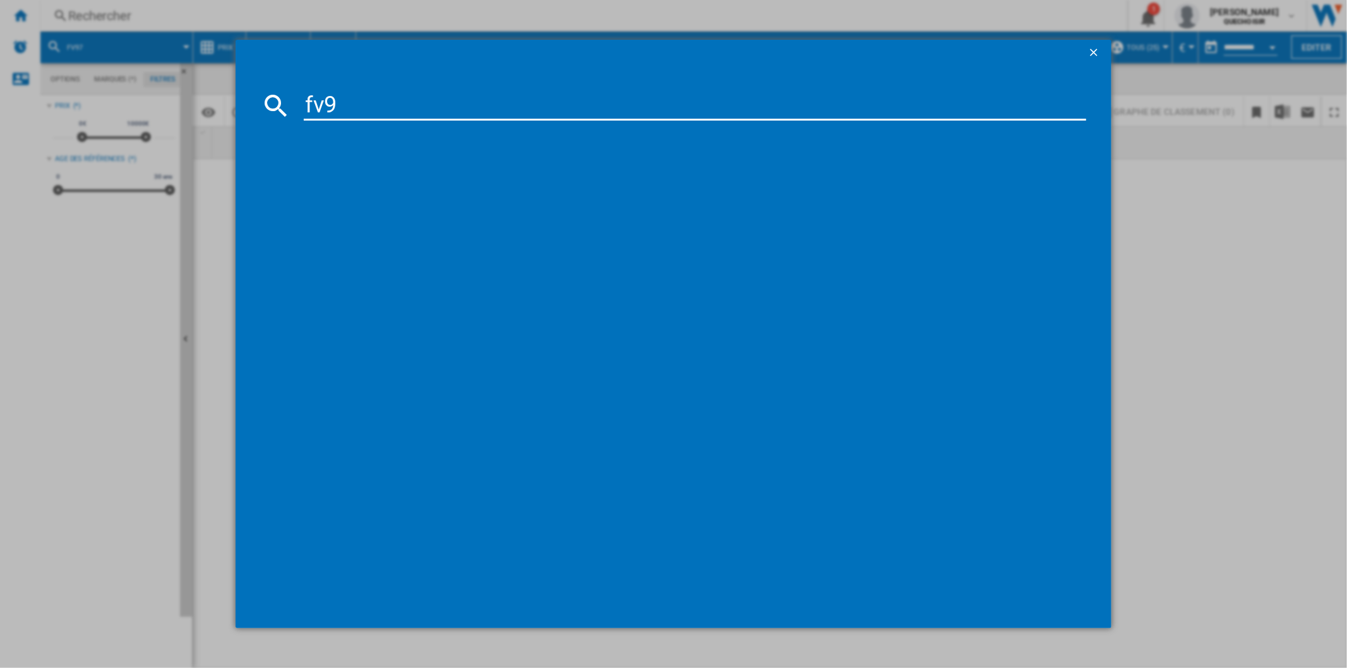
type input "fv98"
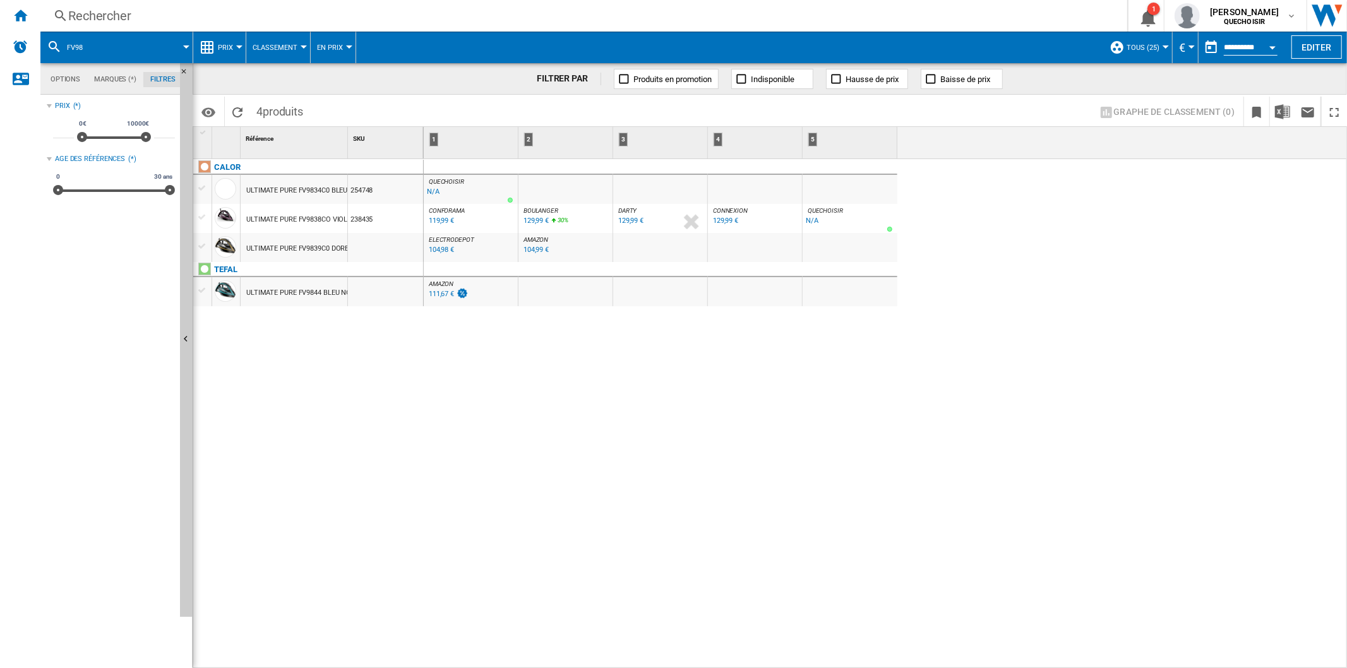
click at [369, 371] on div "CALOR ULTIMATE PURE FV9834C0 BLEU 254748 ULTIMATE PURE FV9838CO VIOLET 238435 U…" at bounding box center [308, 411] width 231 height 504
click at [129, 11] on div "Rechercher" at bounding box center [581, 16] width 1026 height 18
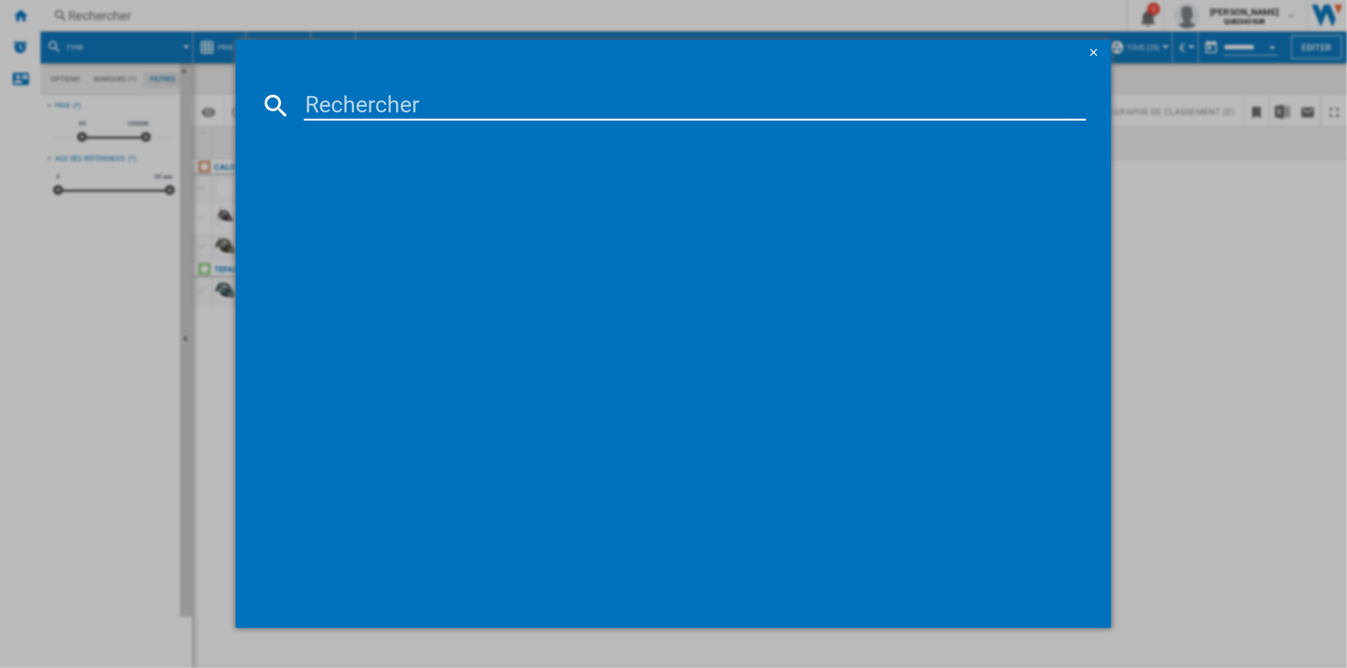
type input "244735"
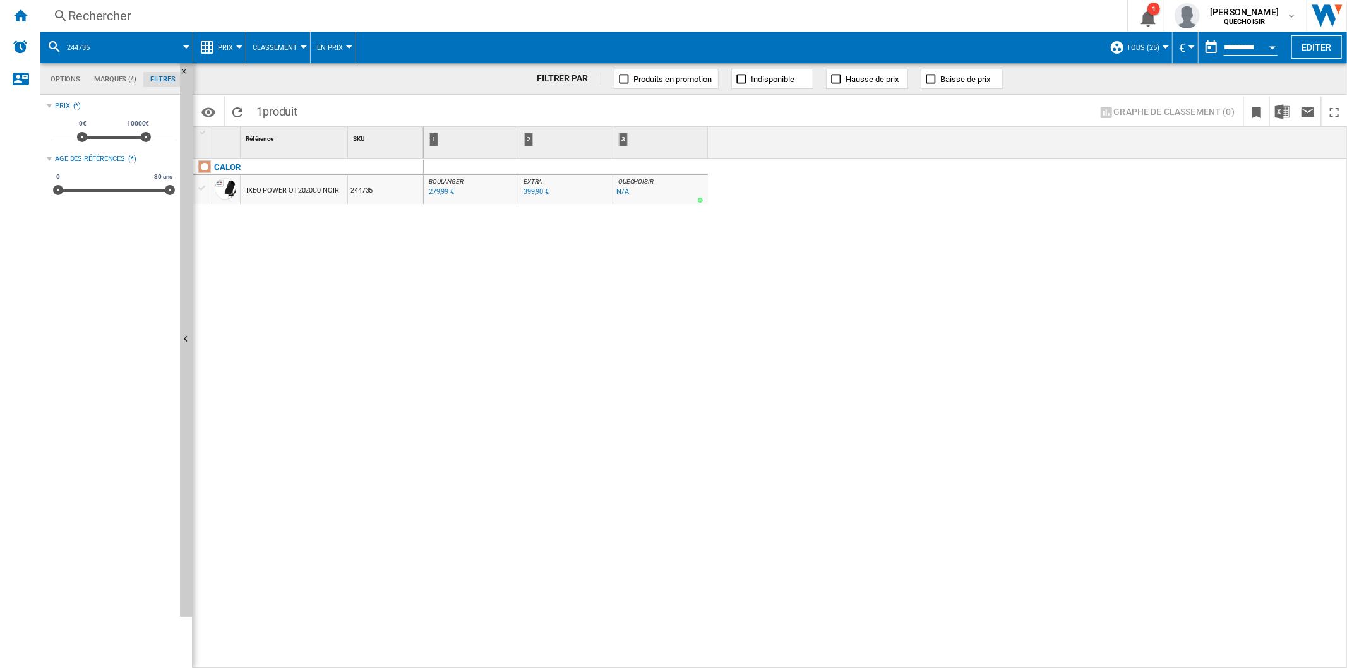
click at [216, 11] on div "Rechercher" at bounding box center [581, 16] width 1026 height 18
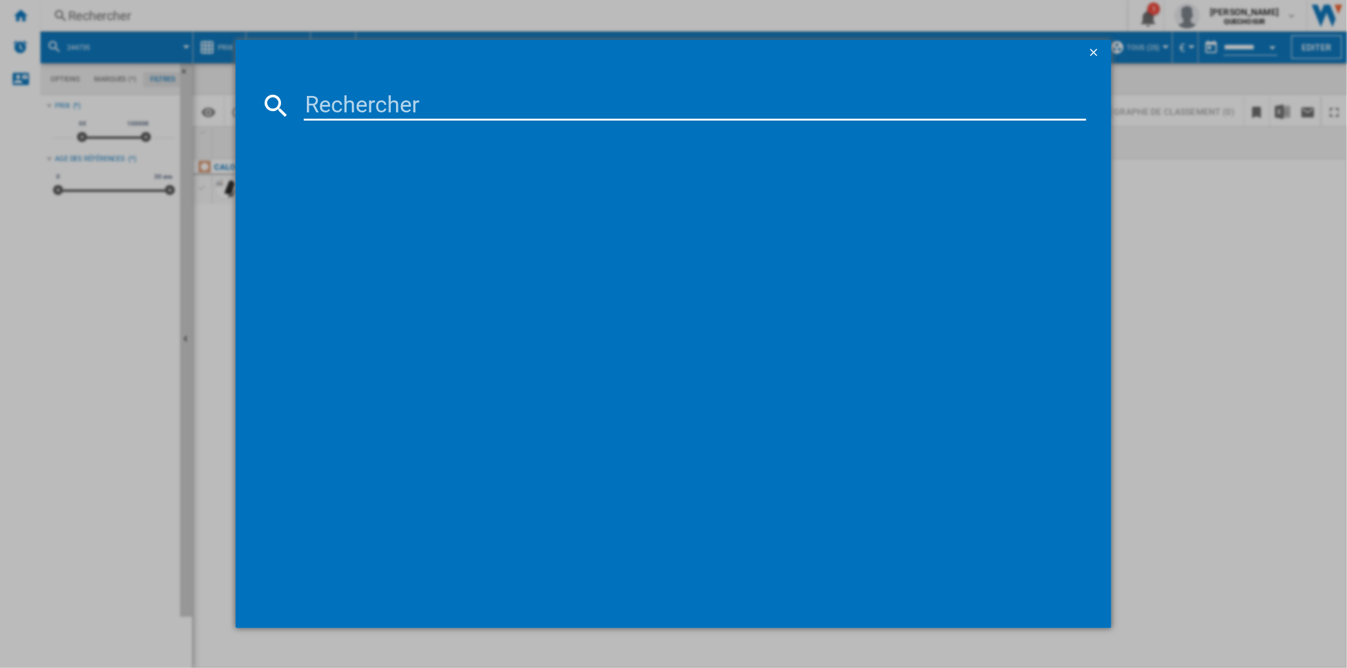
click at [1090, 43] on button "button" at bounding box center [1095, 52] width 25 height 25
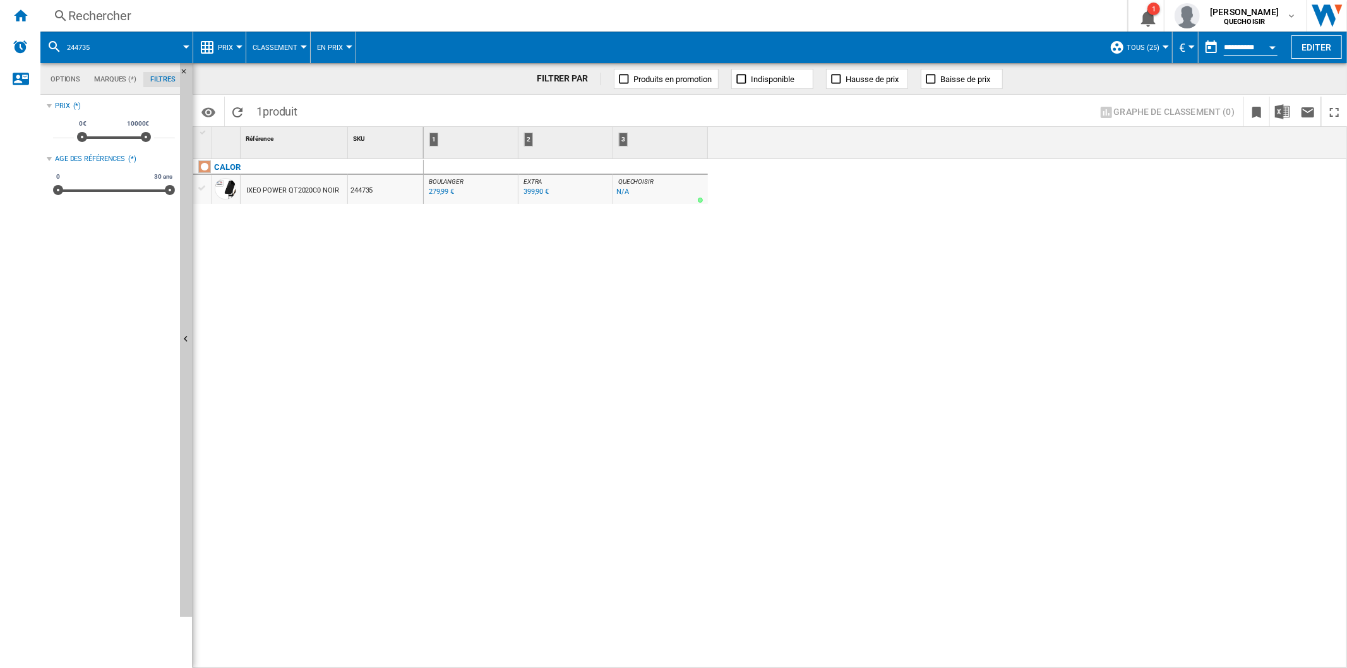
click at [260, 21] on div "Rechercher" at bounding box center [581, 16] width 1026 height 18
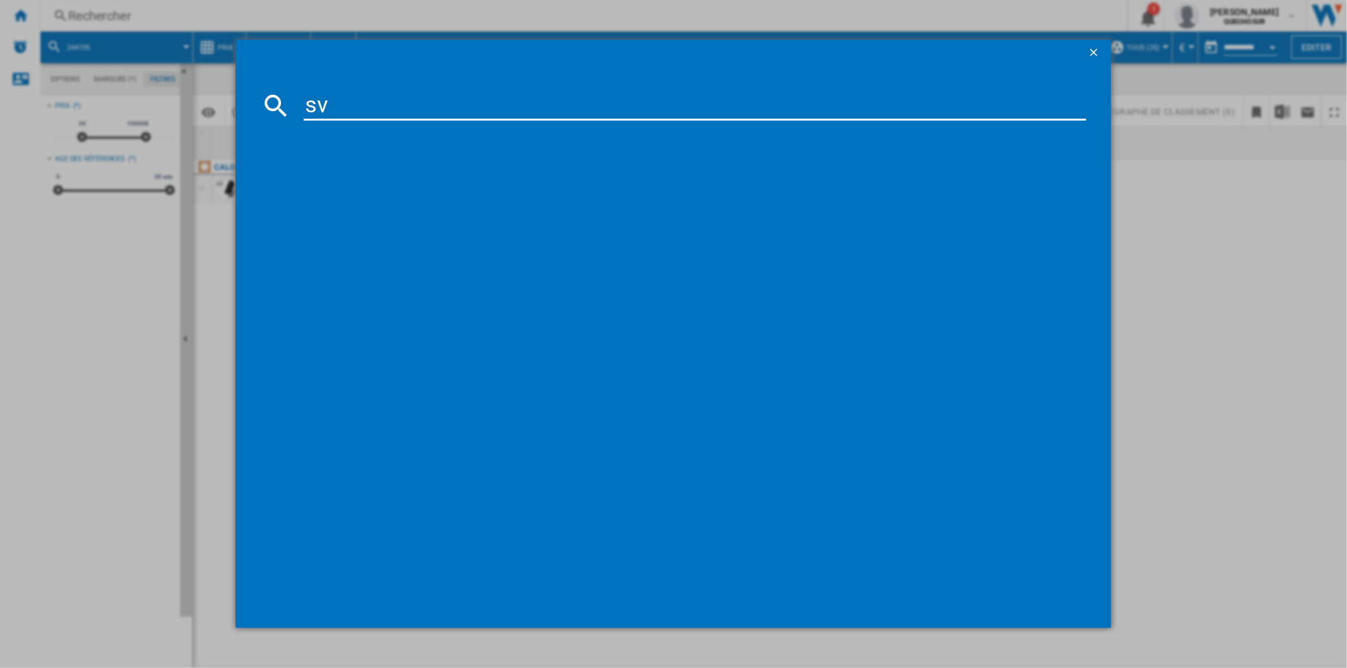
type input "sv8"
